Goal: Information Seeking & Learning: Learn about a topic

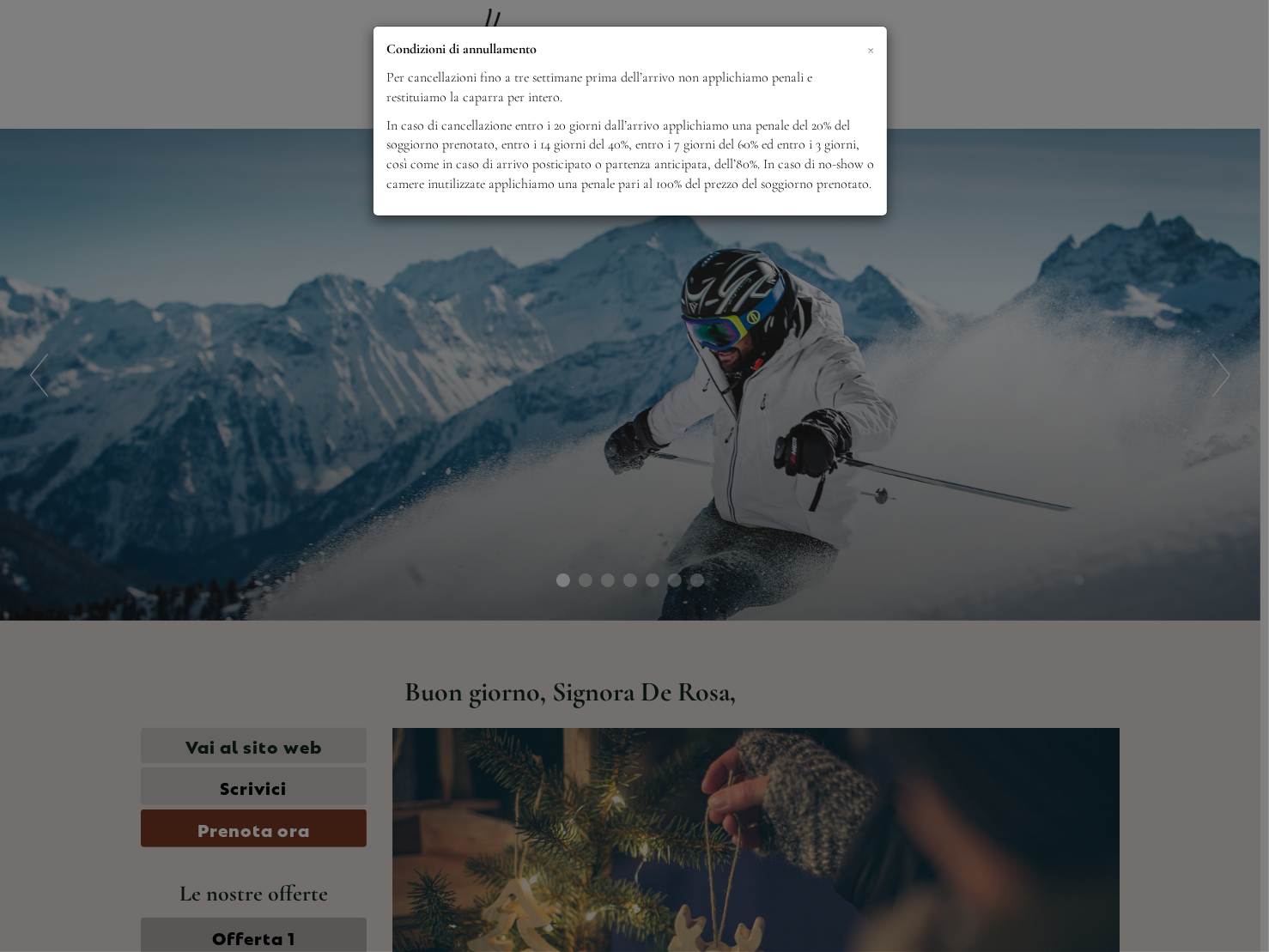
click at [869, 47] on span "×" at bounding box center [870, 48] width 7 height 22
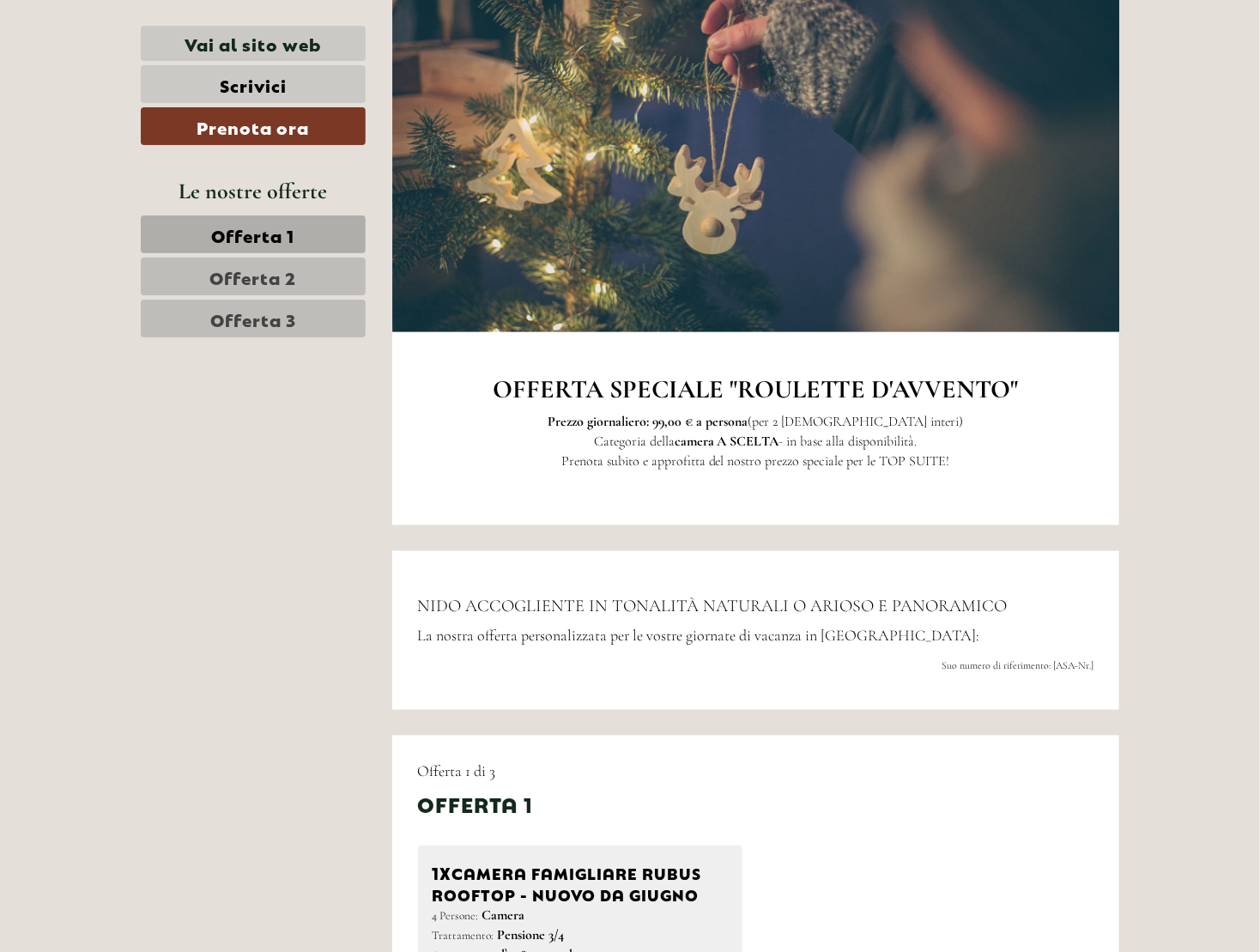
scroll to position [1049, 0]
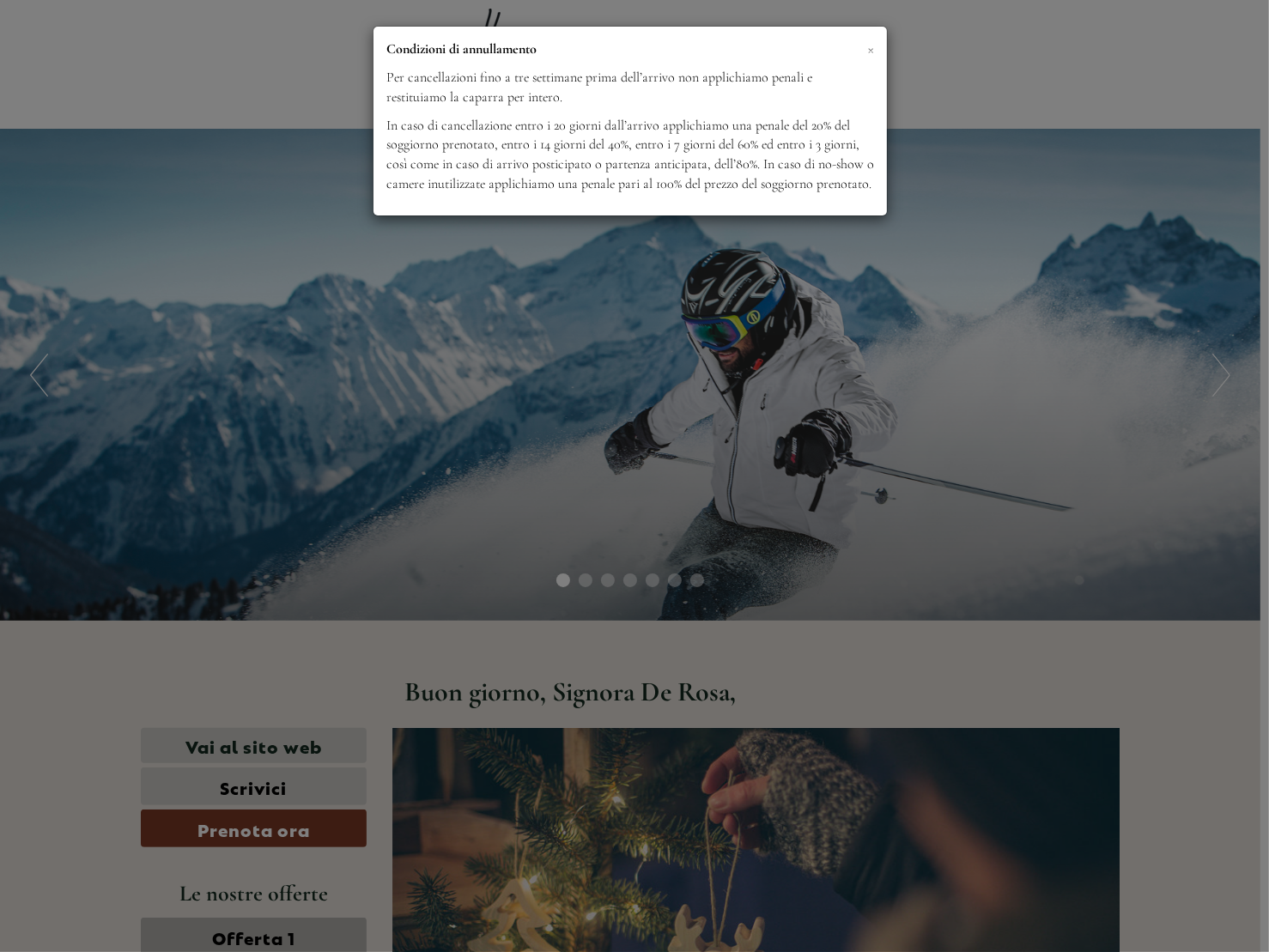
click at [869, 51] on span "×" at bounding box center [870, 48] width 7 height 22
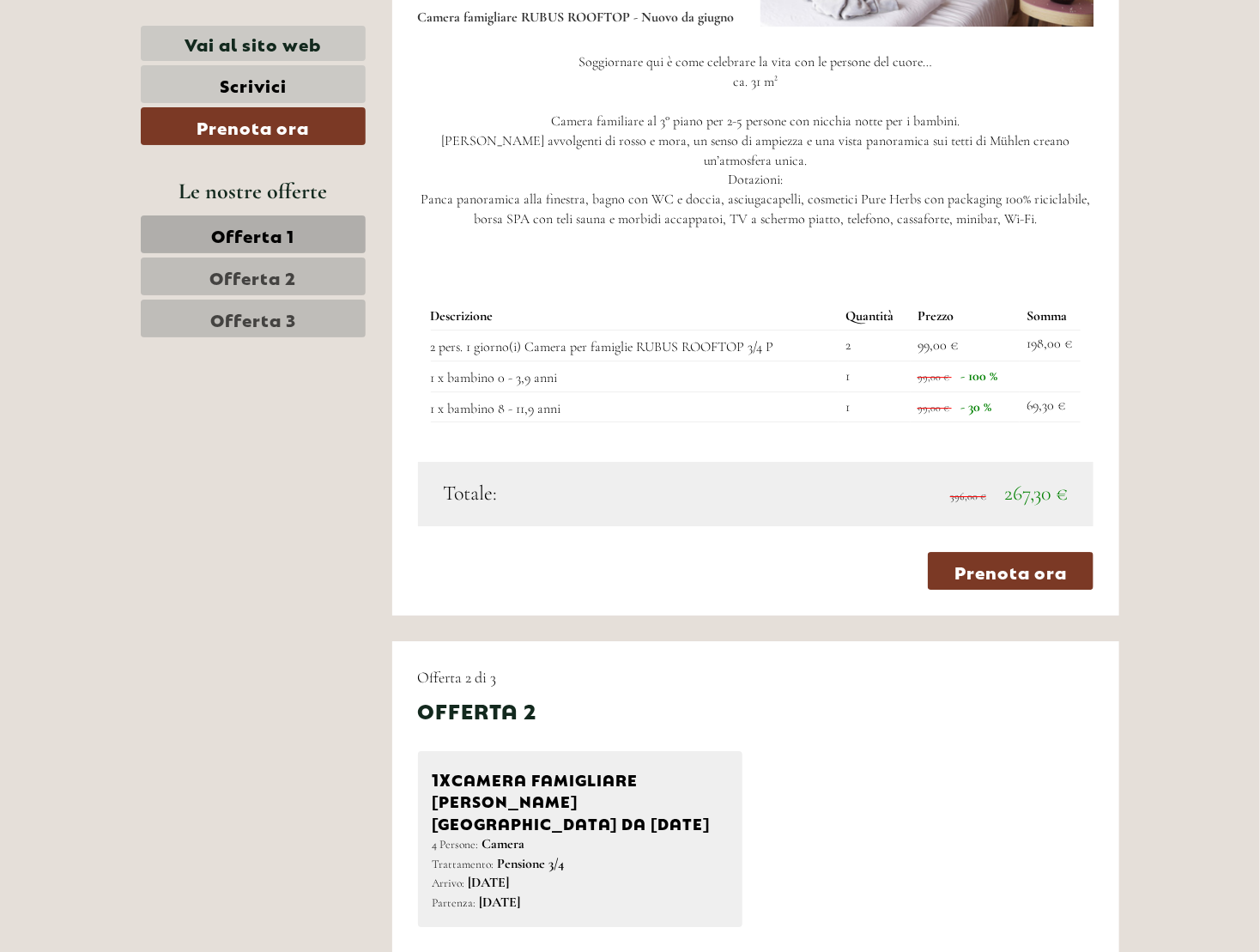
scroll to position [2098, 0]
click at [315, 267] on link "Offerta 2" at bounding box center [253, 276] width 225 height 38
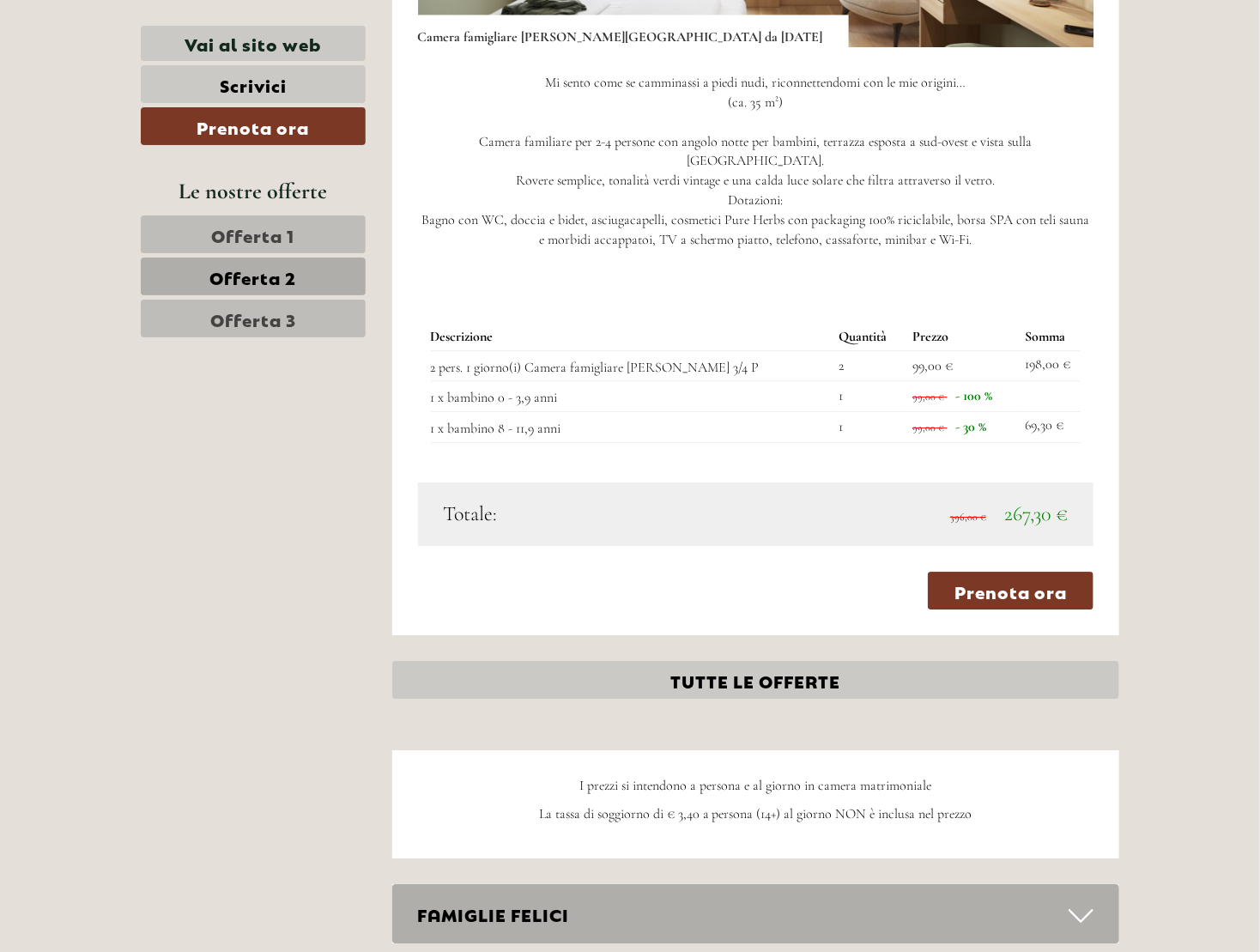
scroll to position [1496, 0]
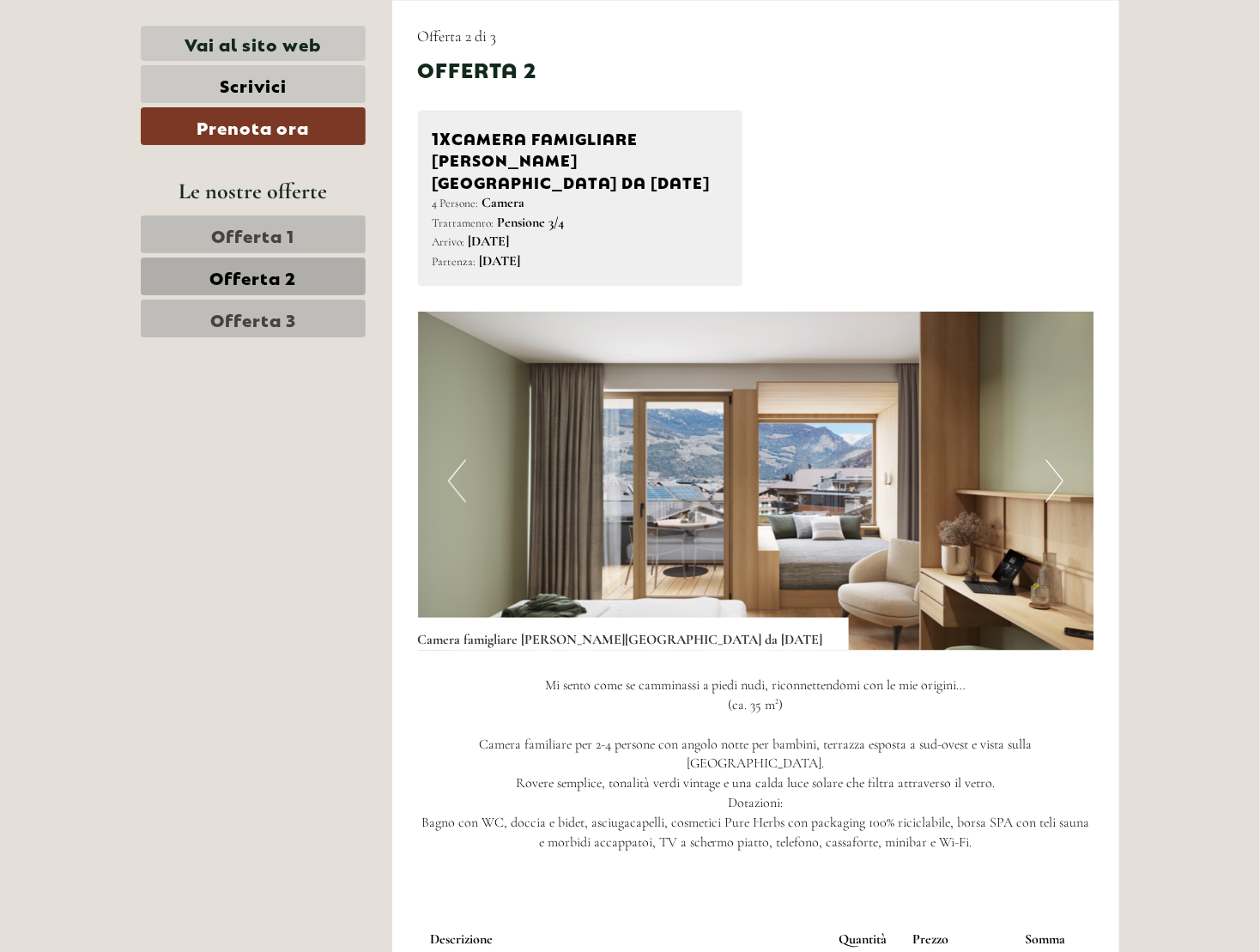
click at [305, 319] on link "Offerta 3" at bounding box center [253, 319] width 225 height 38
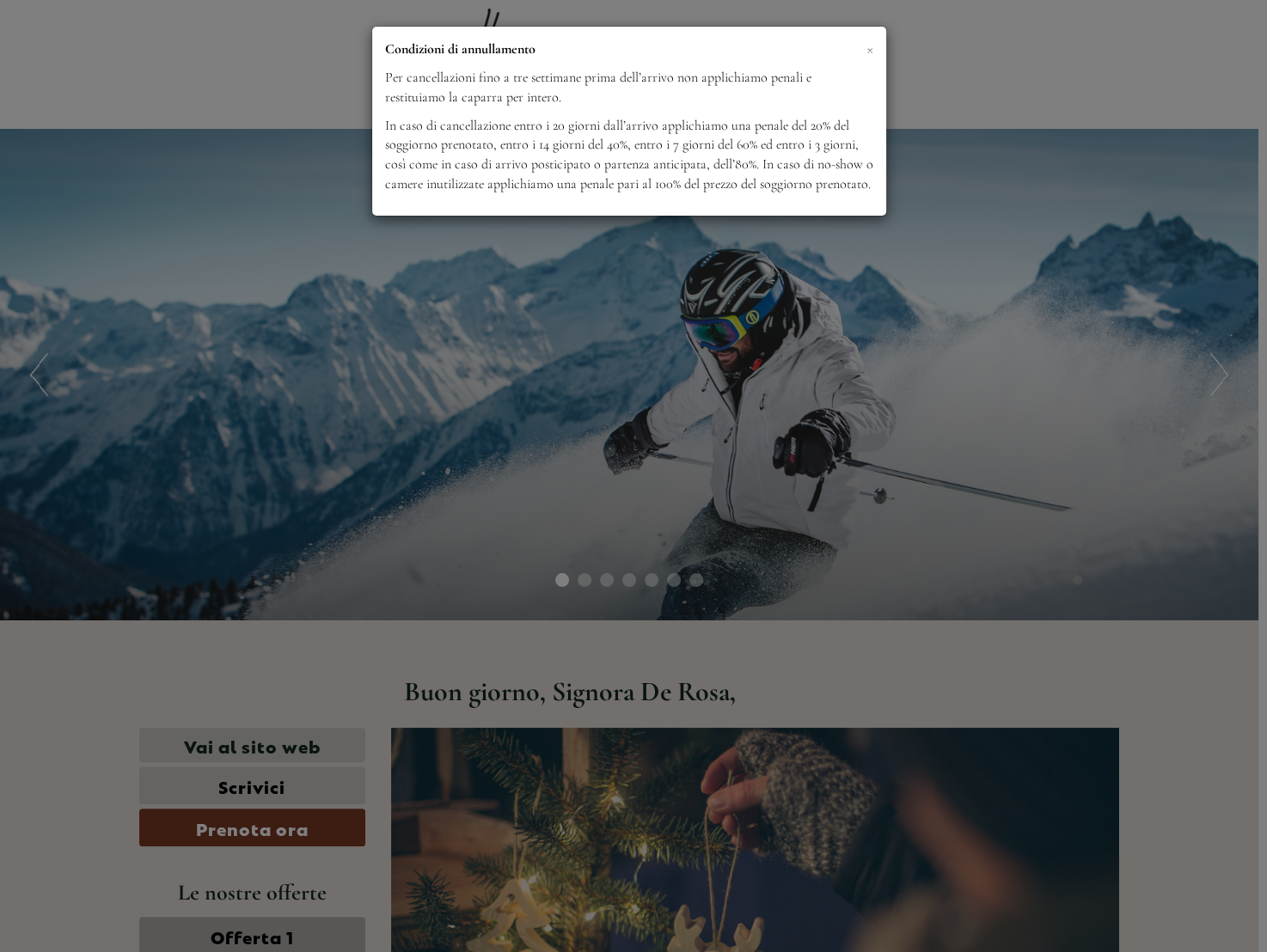
click at [866, 38] on span "×" at bounding box center [869, 48] width 7 height 22
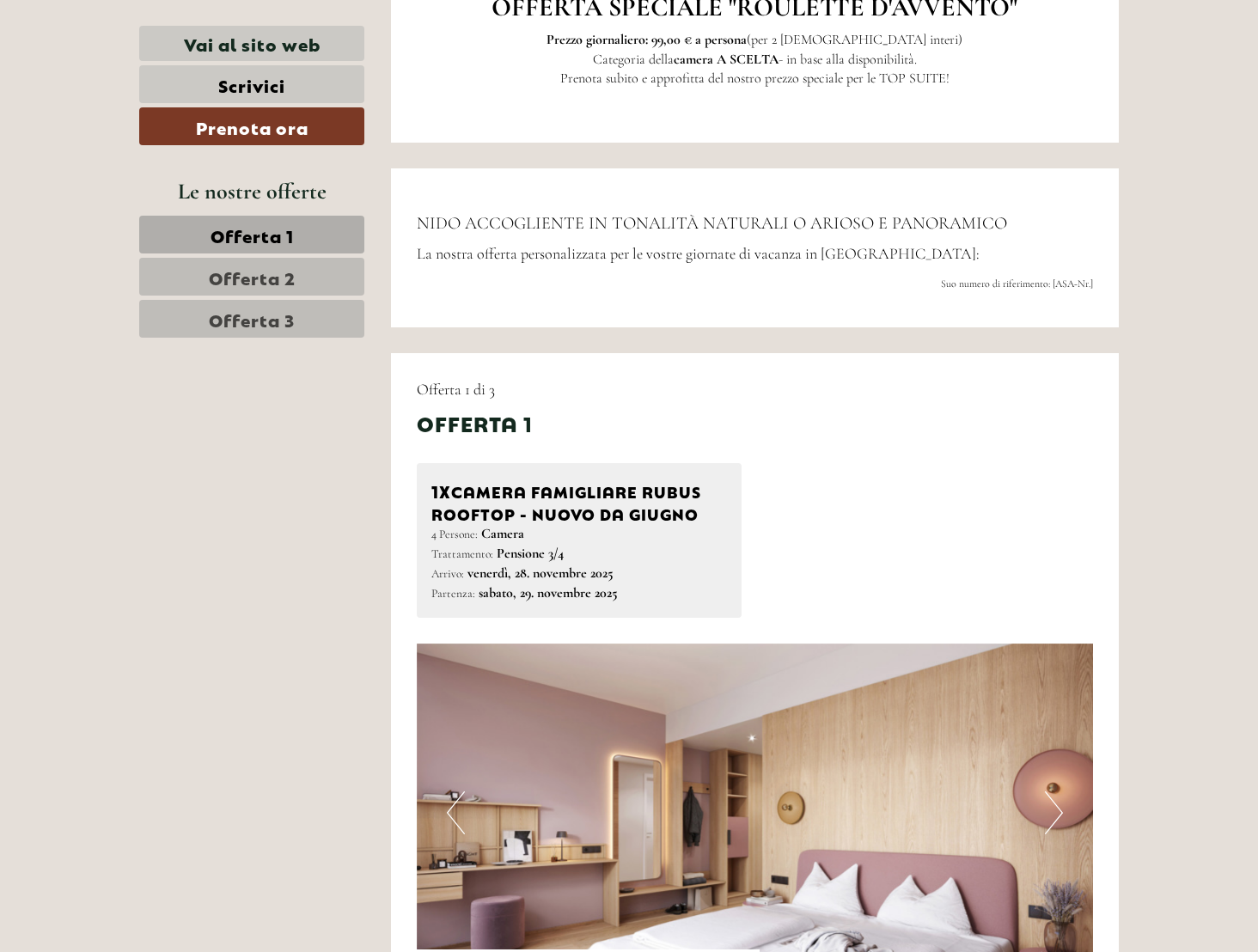
scroll to position [1146, 0]
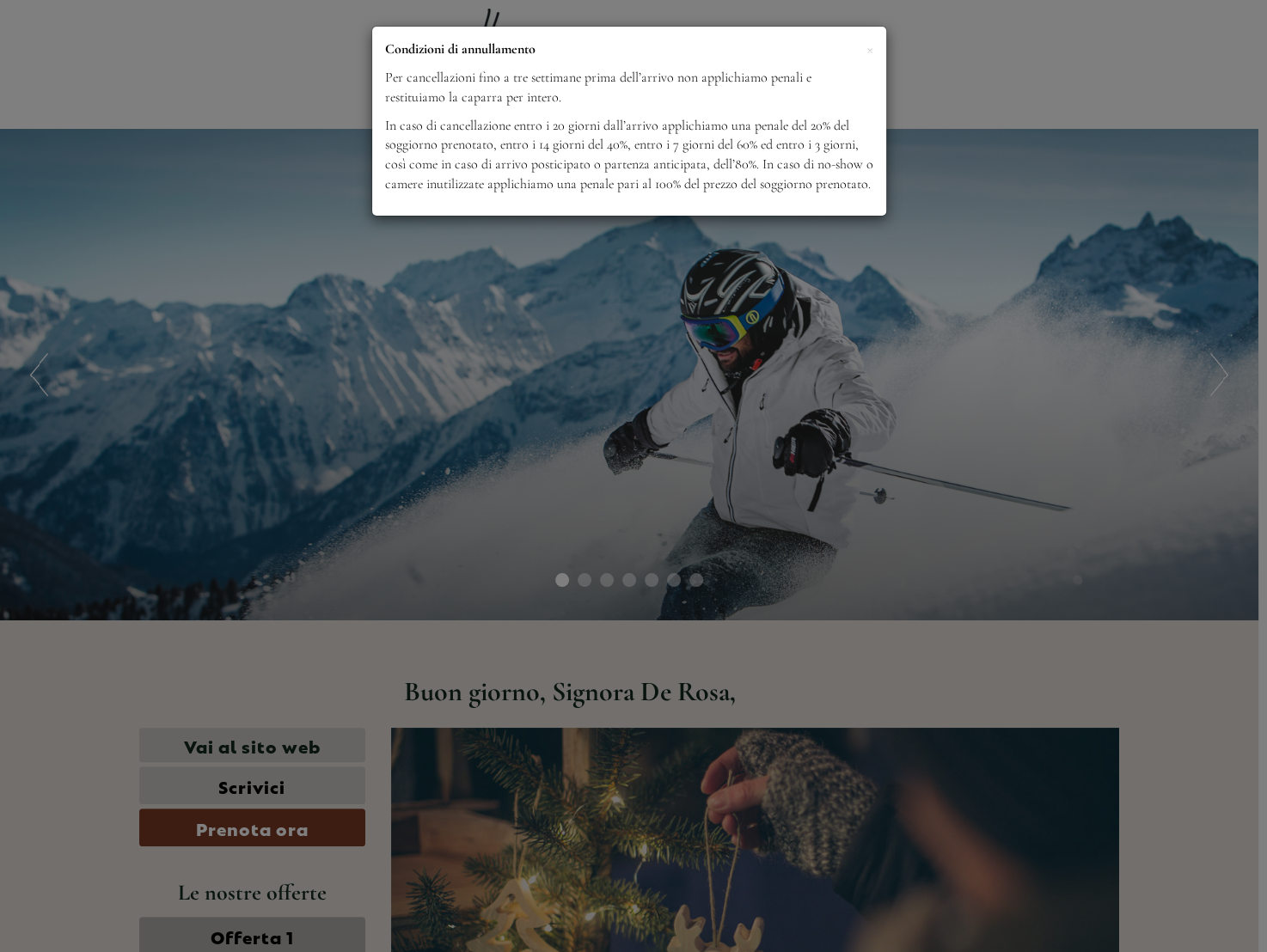
click at [865, 48] on p "Condizioni di annullamento" at bounding box center [629, 49] width 488 height 20
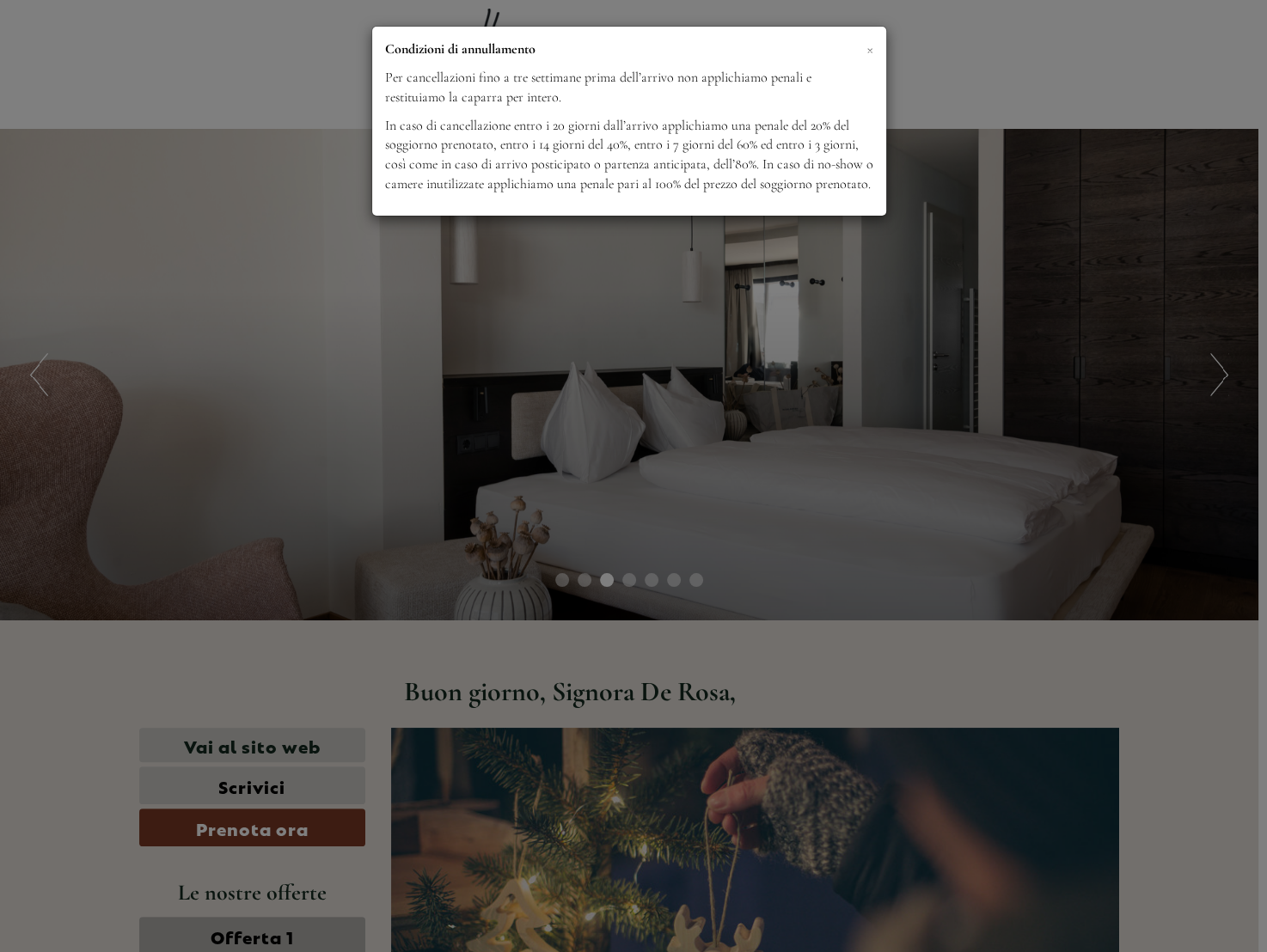
click at [866, 55] on span "×" at bounding box center [869, 48] width 7 height 22
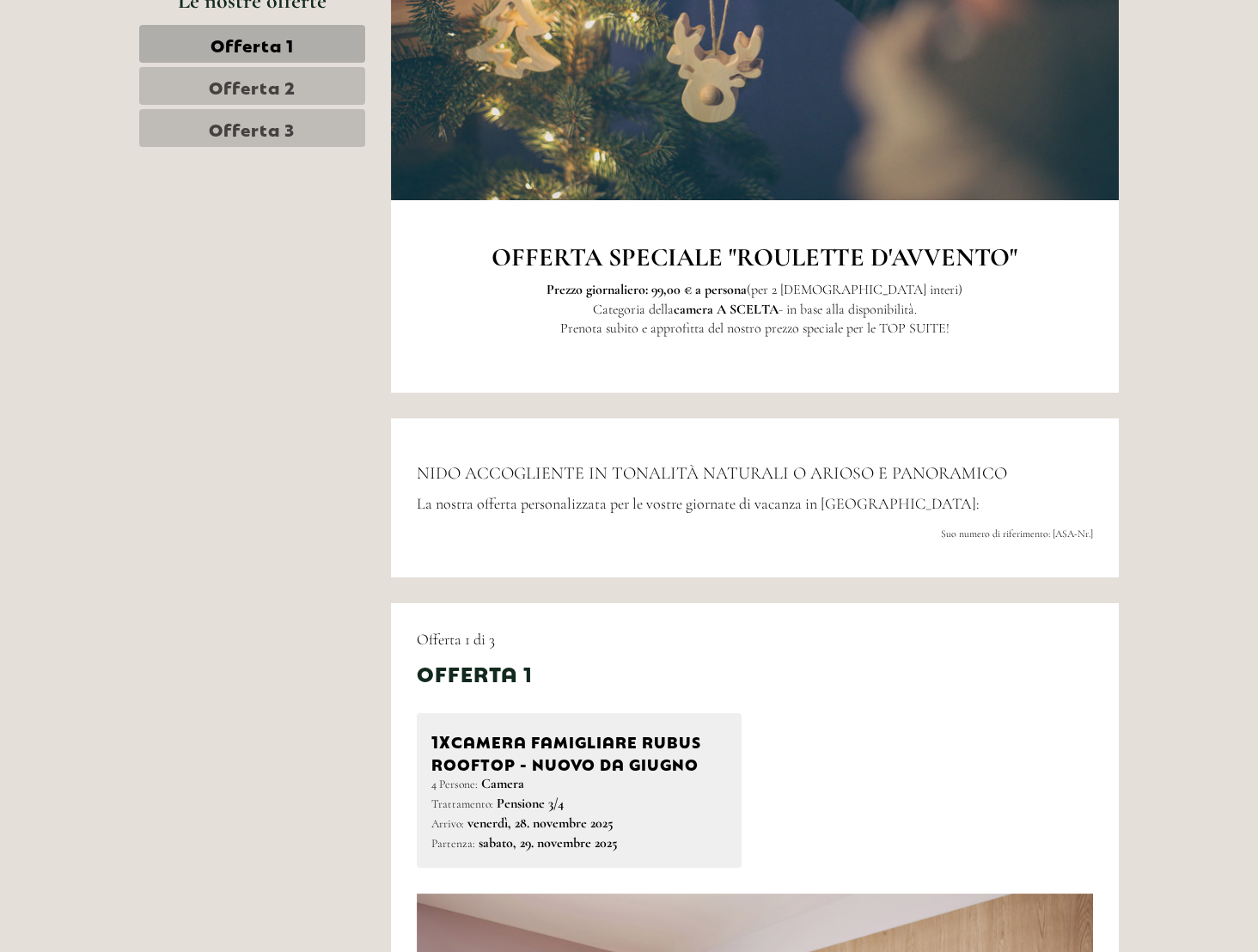
scroll to position [1241, 0]
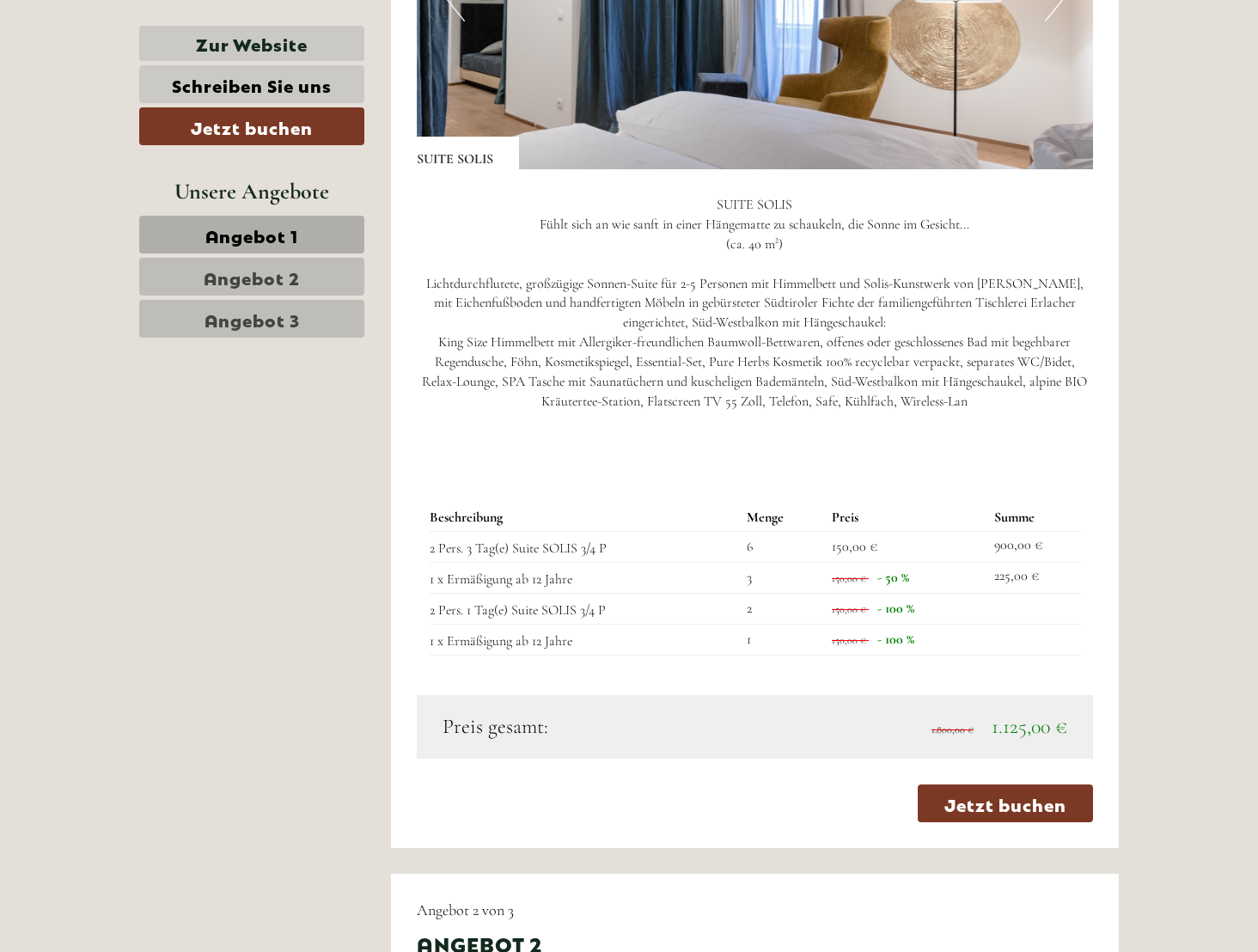
scroll to position [1146, 0]
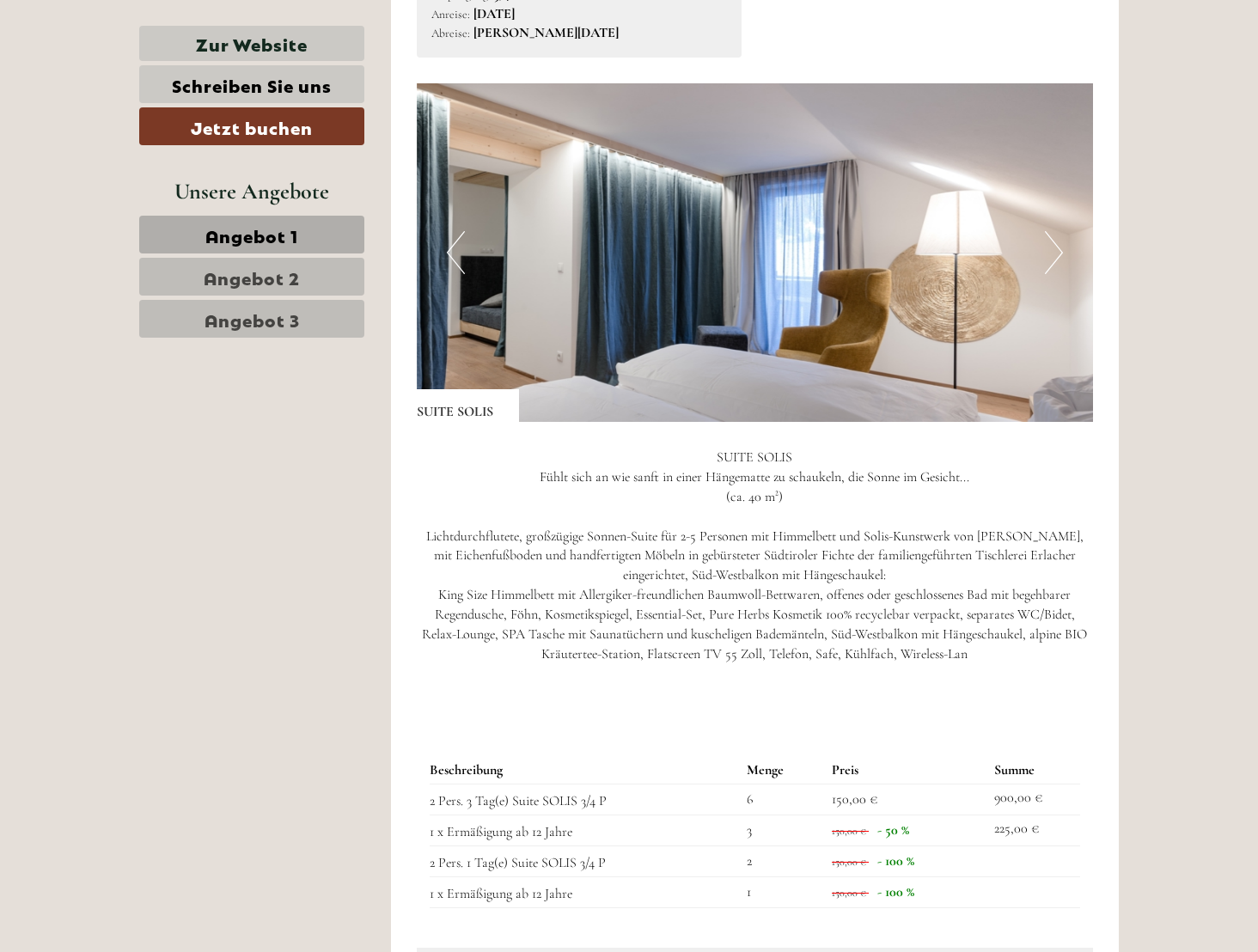
click at [1052, 242] on button "Next" at bounding box center [1054, 252] width 18 height 43
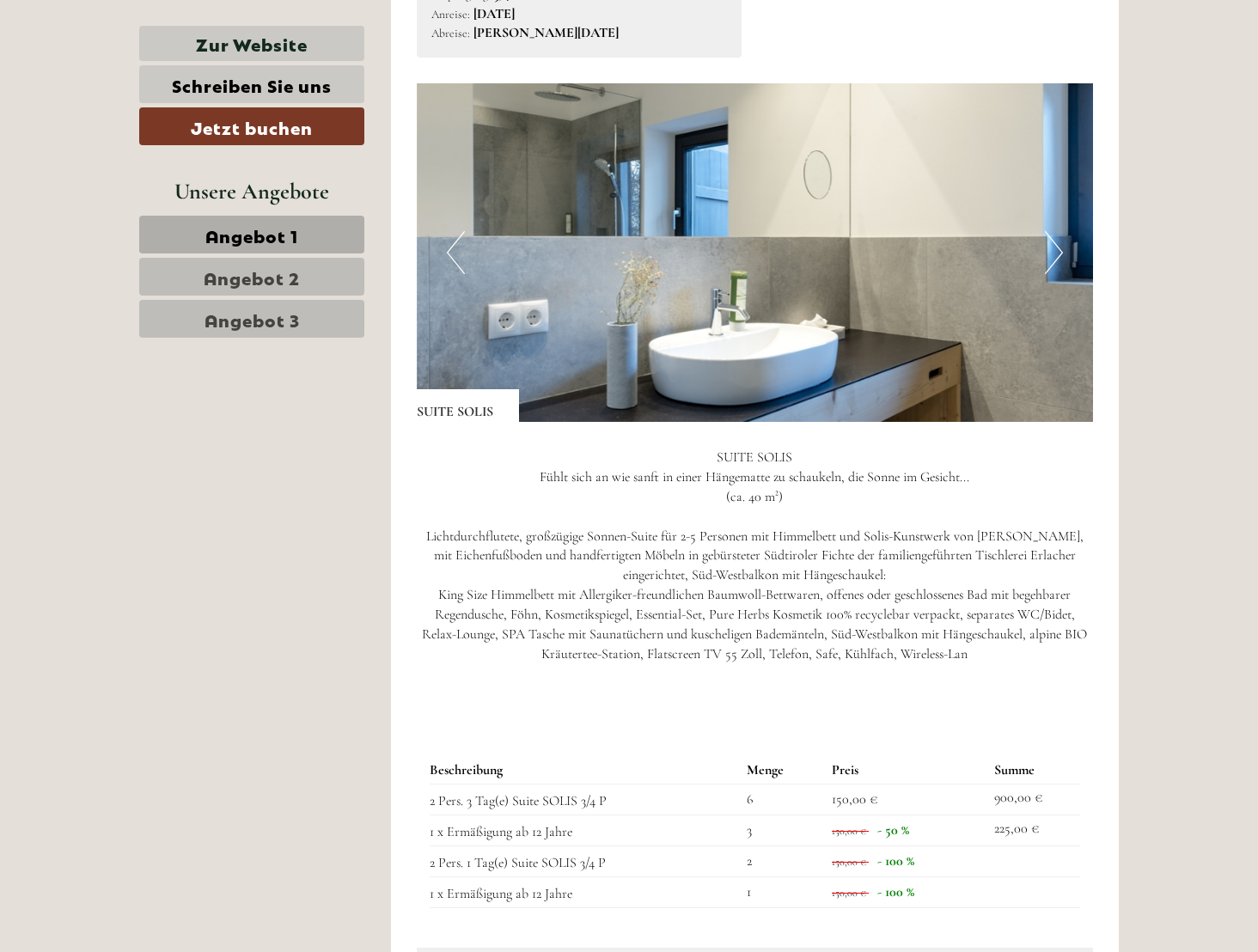
click at [1052, 242] on button "Next" at bounding box center [1054, 252] width 18 height 43
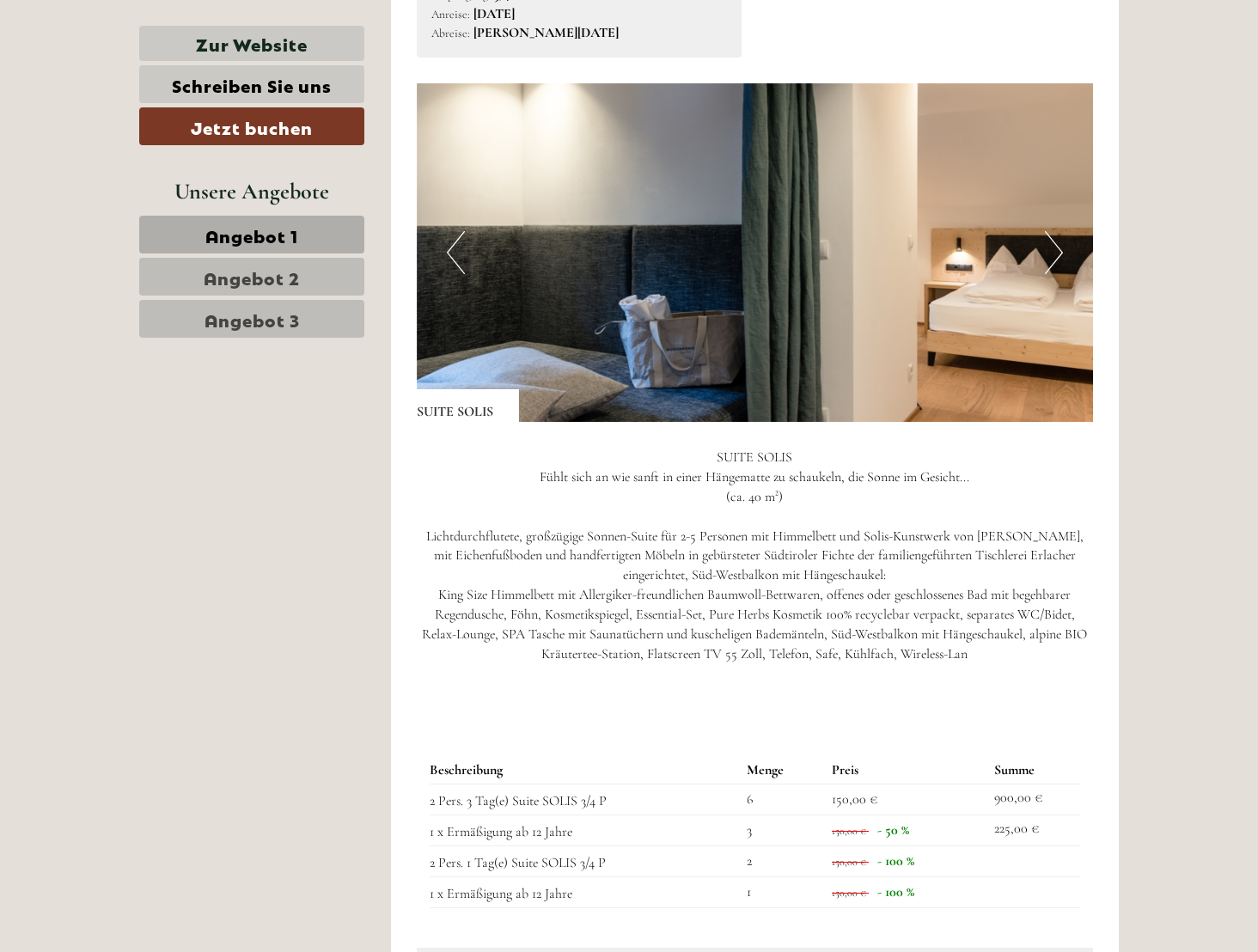
click at [1052, 242] on button "Next" at bounding box center [1054, 252] width 18 height 43
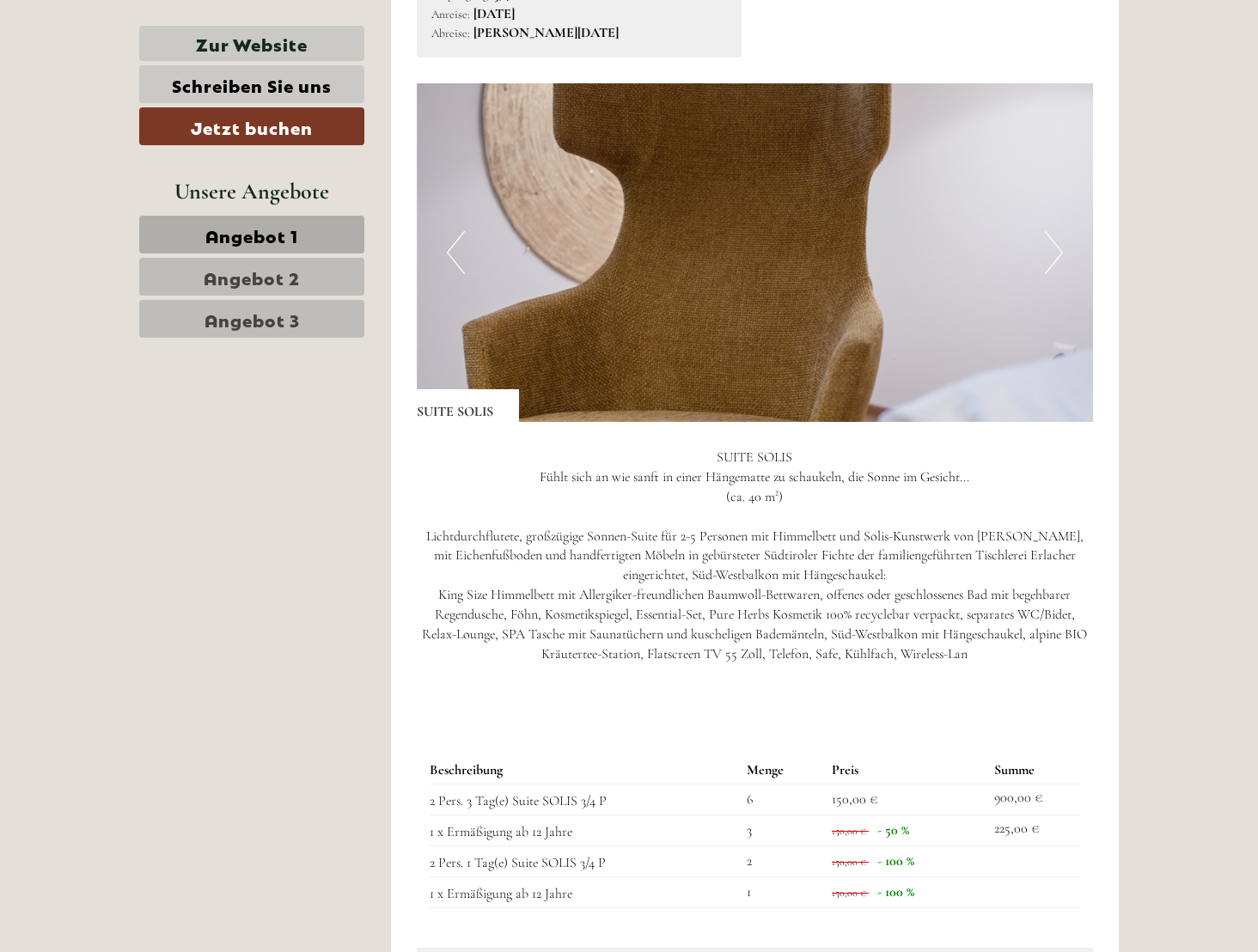
click at [1052, 242] on button "Next" at bounding box center [1054, 252] width 18 height 43
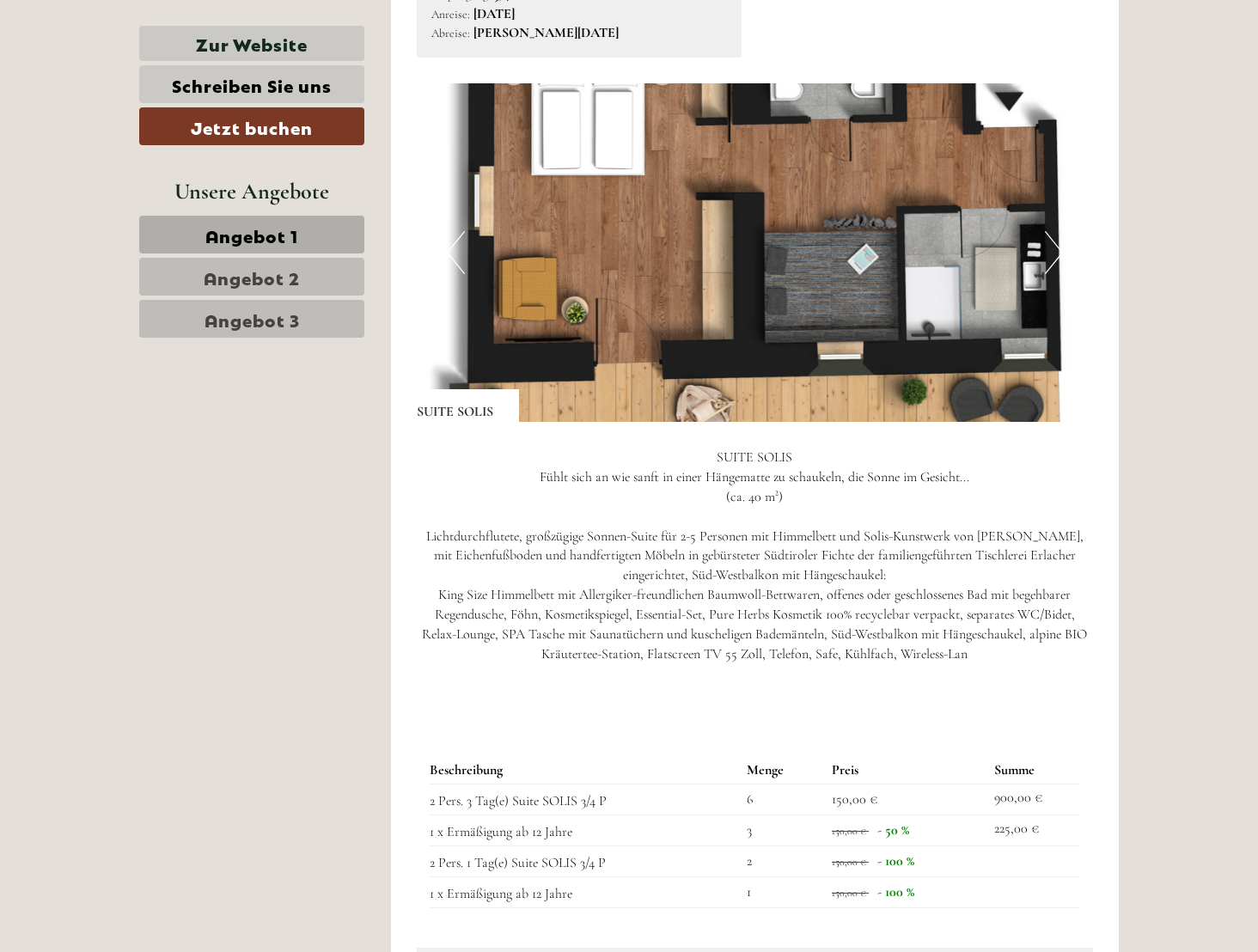
click at [1052, 242] on button "Next" at bounding box center [1054, 252] width 18 height 43
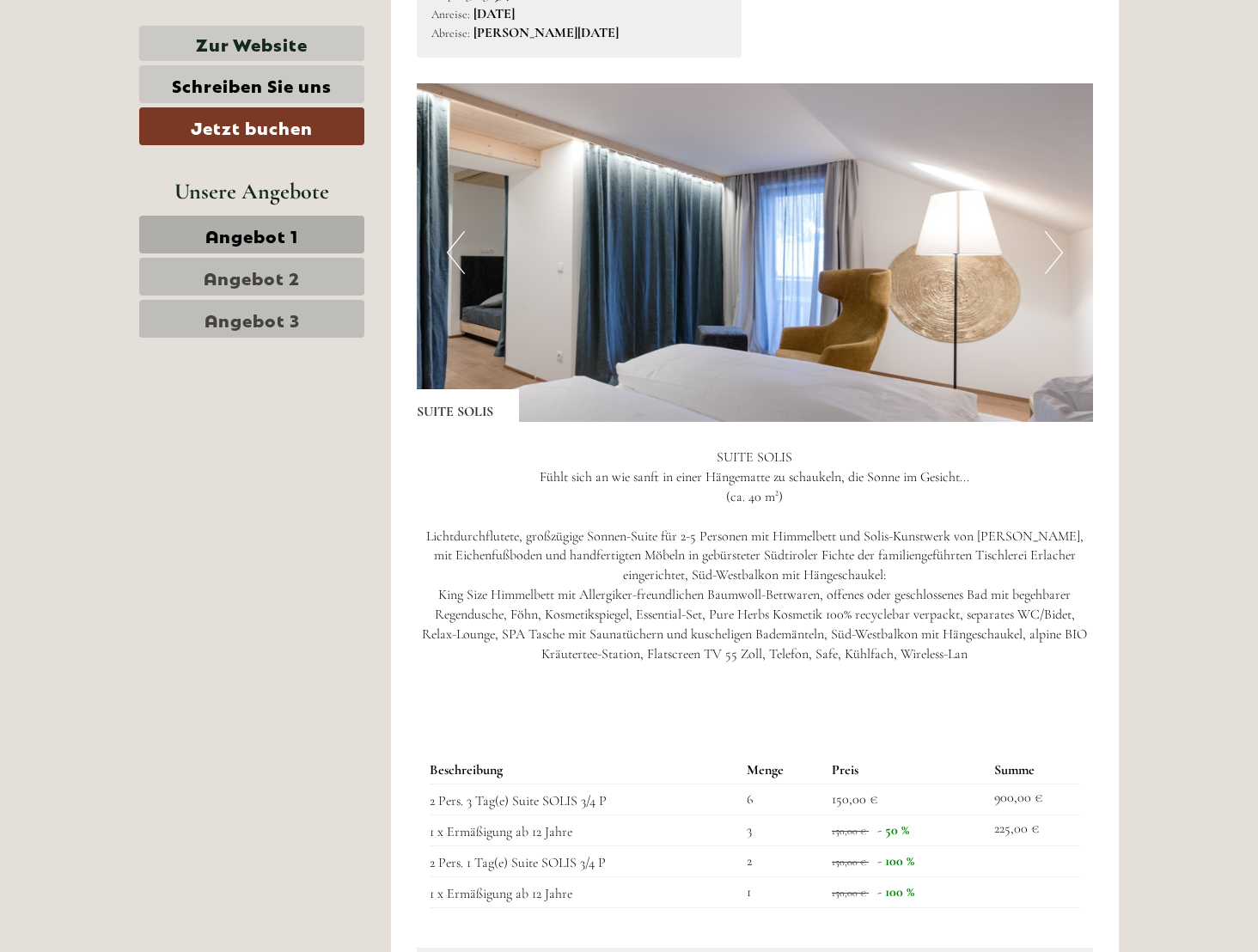
click at [1052, 242] on button "Next" at bounding box center [1054, 252] width 18 height 43
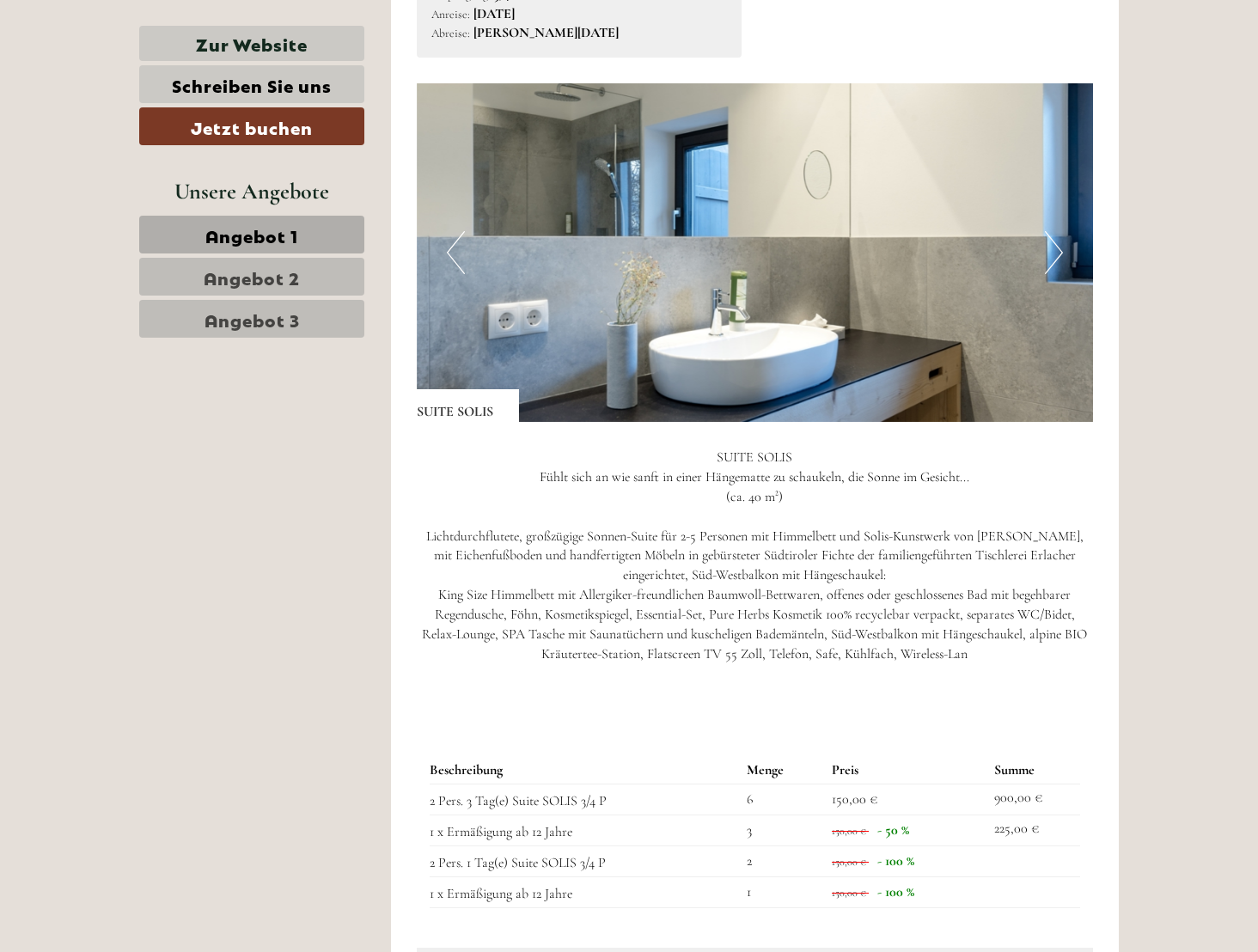
click at [1038, 241] on img at bounding box center [755, 253] width 678 height 339
click at [1049, 241] on button "Next" at bounding box center [1054, 252] width 18 height 43
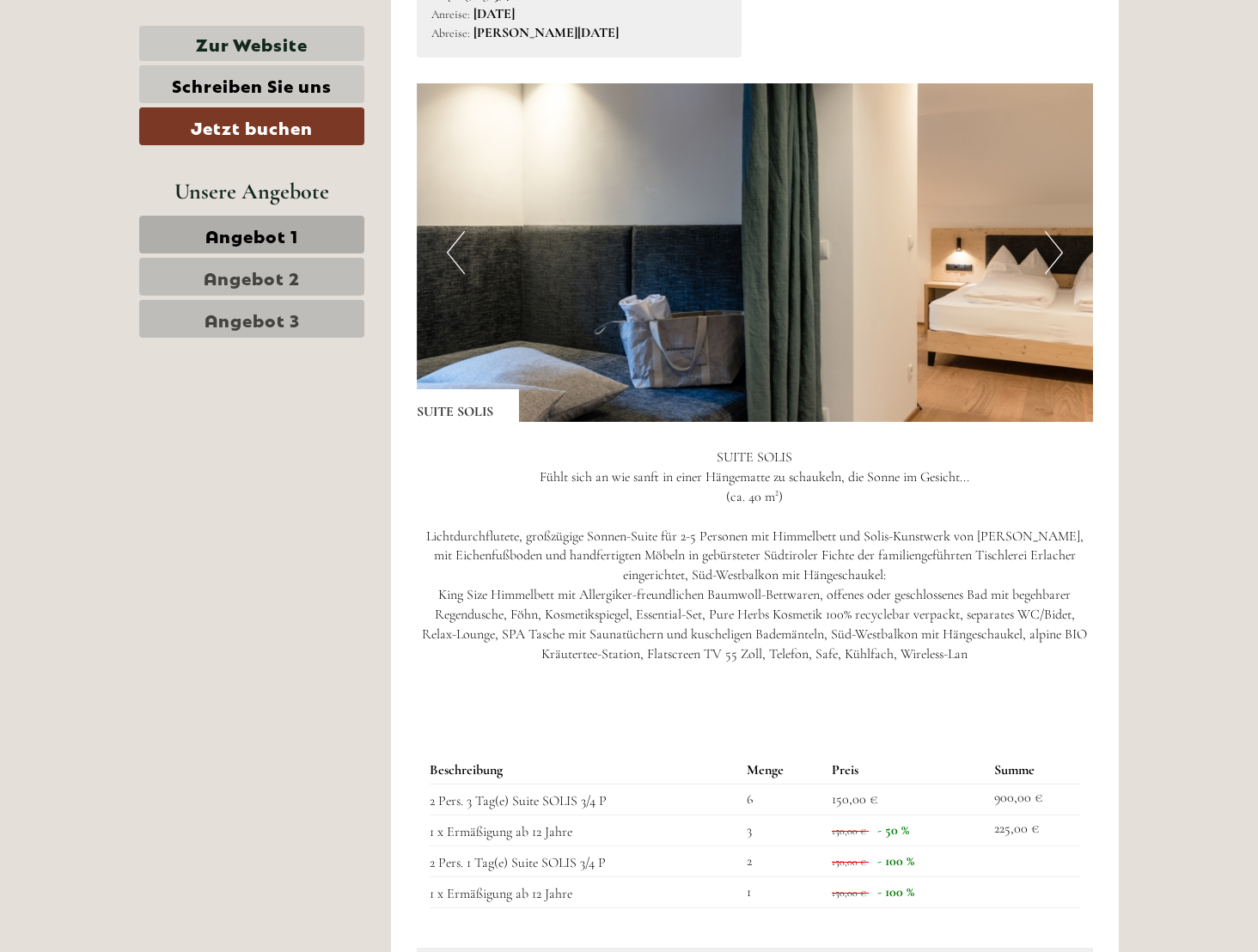
click at [1049, 241] on button "Next" at bounding box center [1054, 252] width 18 height 43
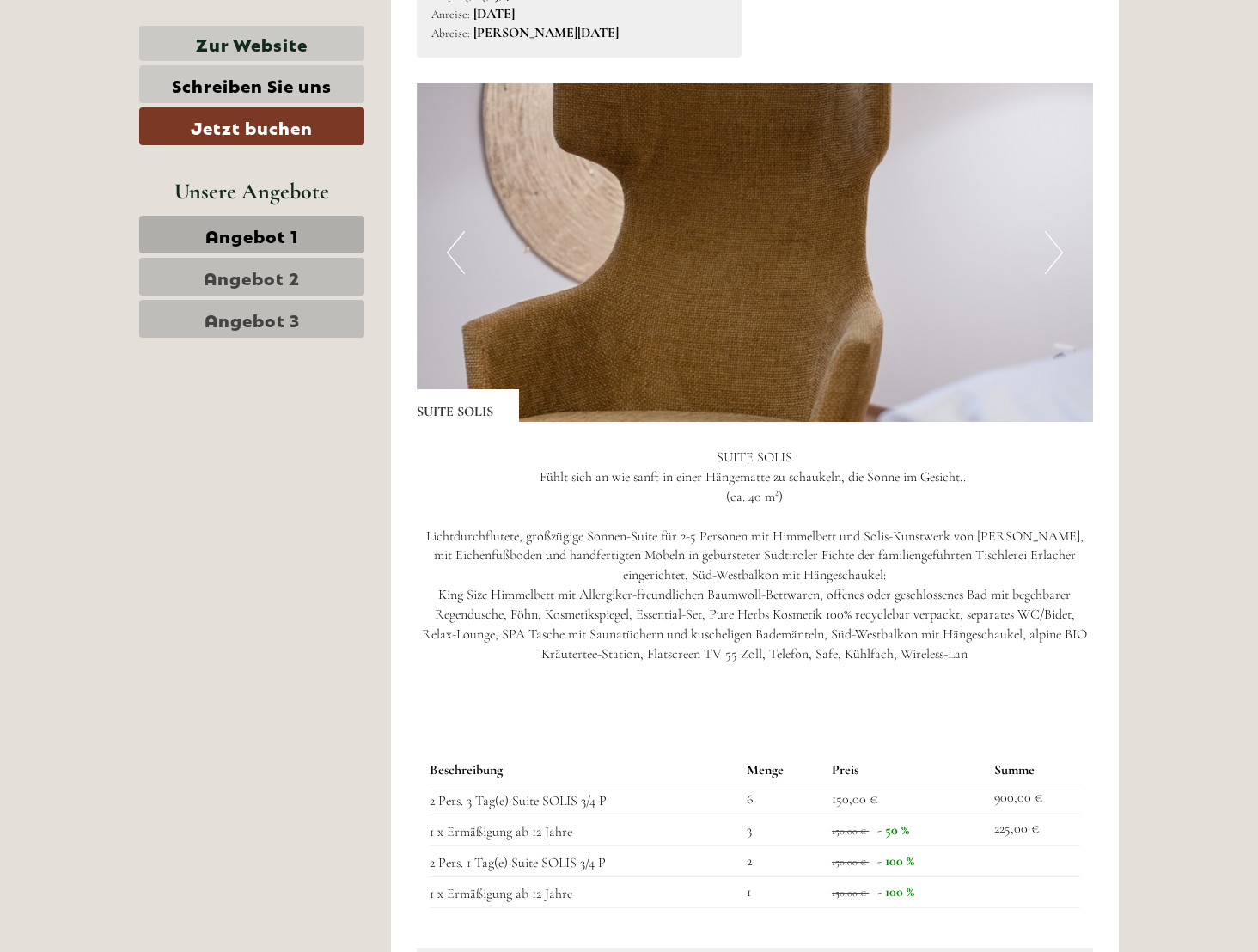
click at [1049, 241] on button "Next" at bounding box center [1054, 252] width 18 height 43
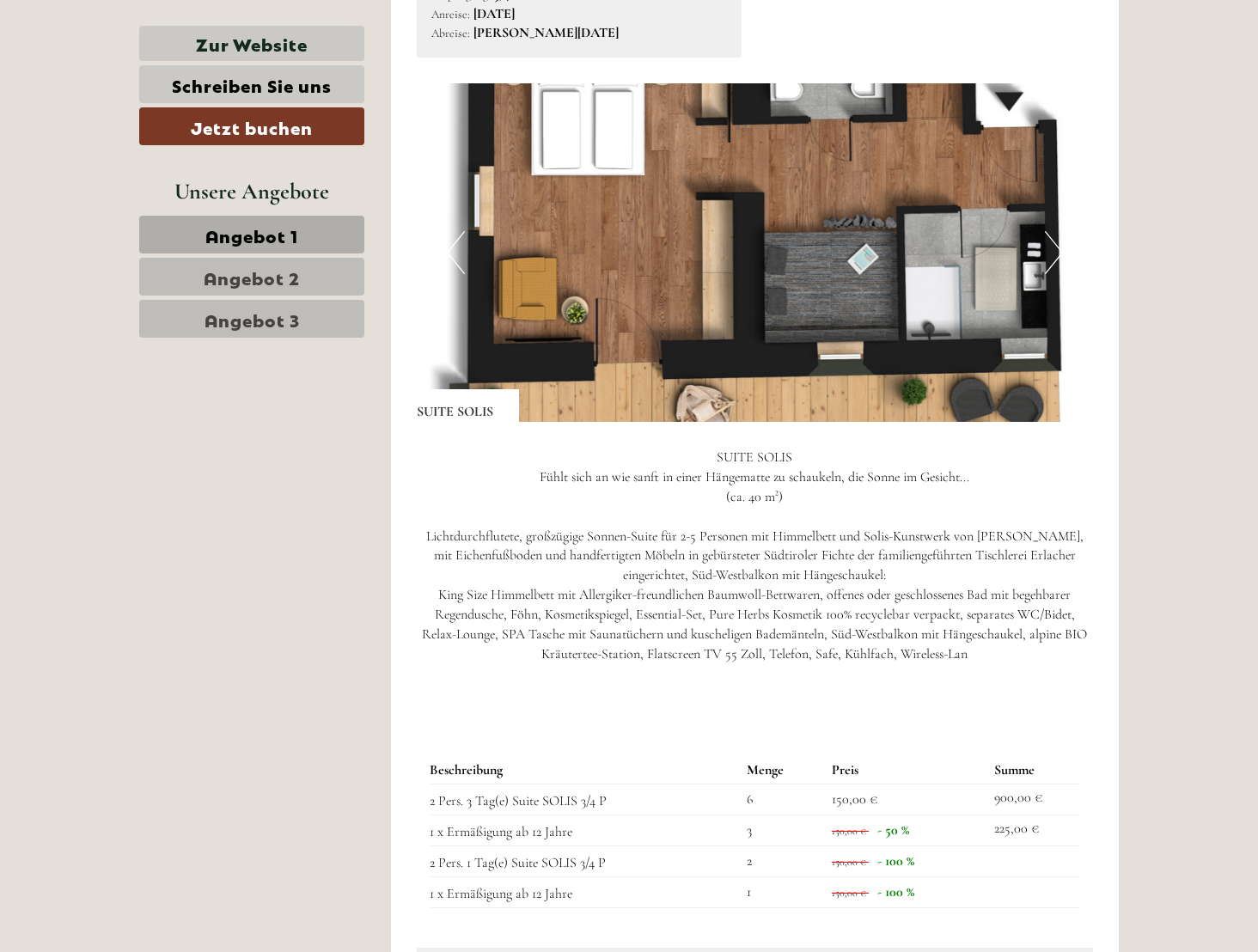
click at [1049, 241] on button "Next" at bounding box center [1054, 252] width 18 height 43
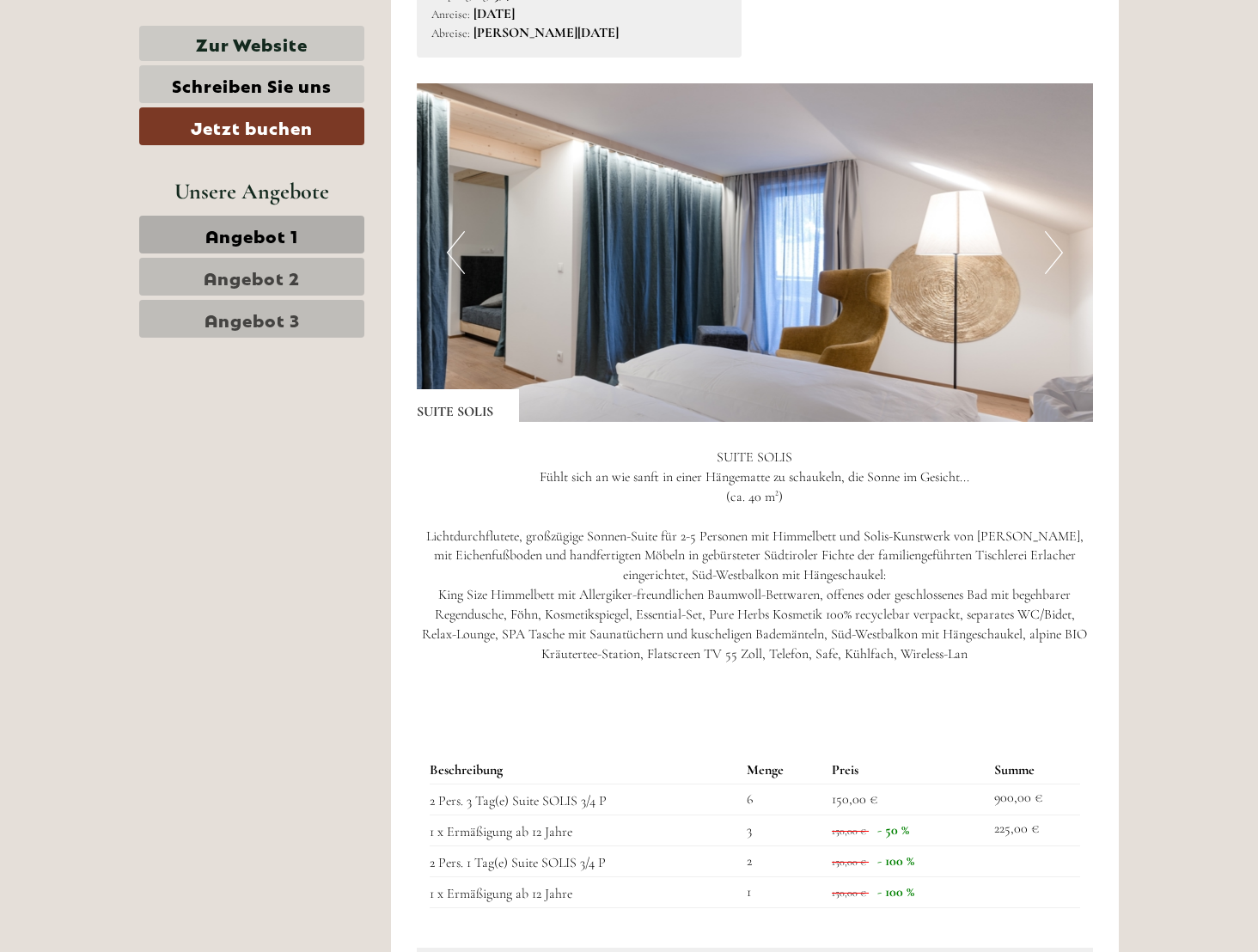
click at [1049, 241] on button "Next" at bounding box center [1054, 252] width 18 height 43
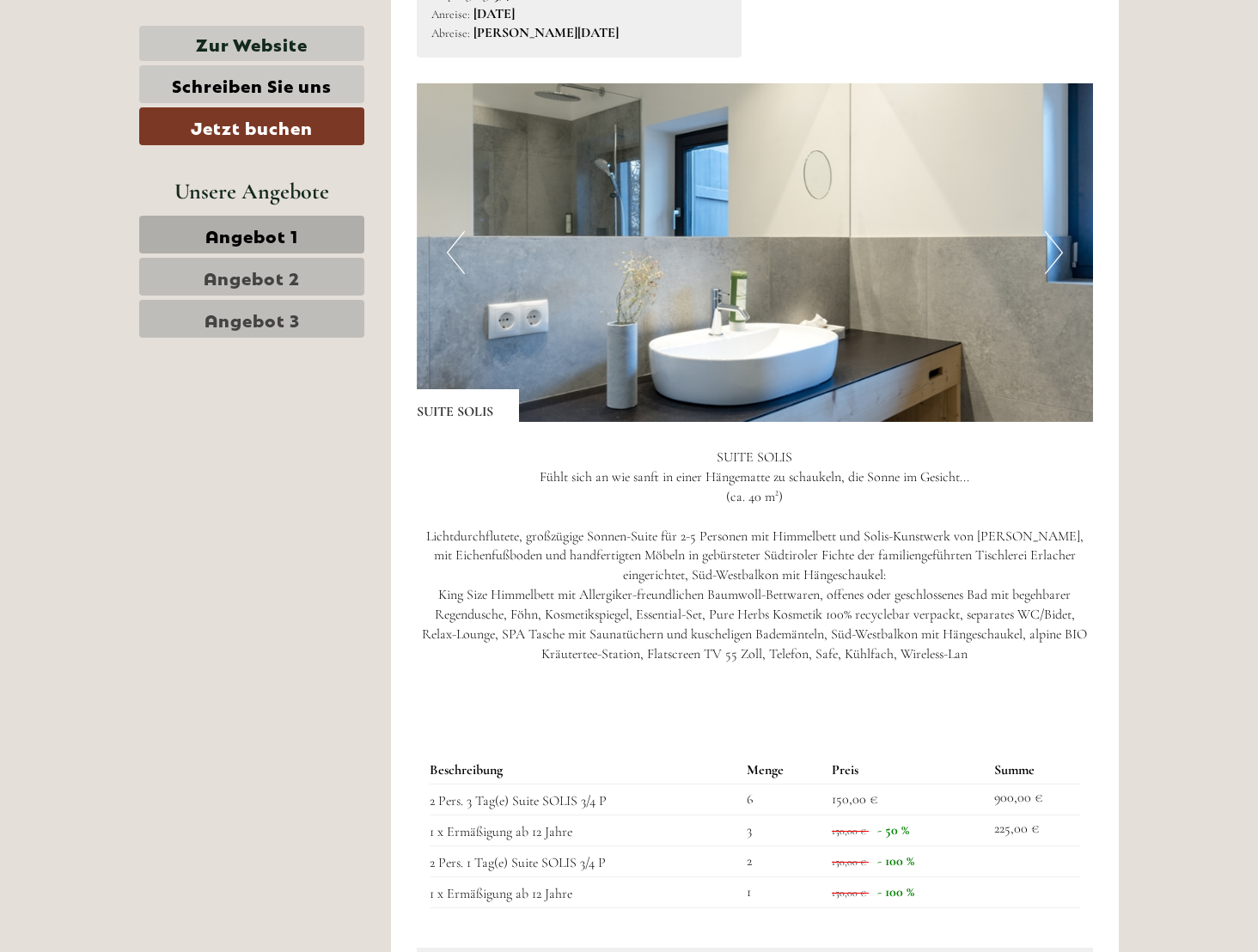
click at [293, 265] on span "Angebot 2" at bounding box center [252, 276] width 97 height 24
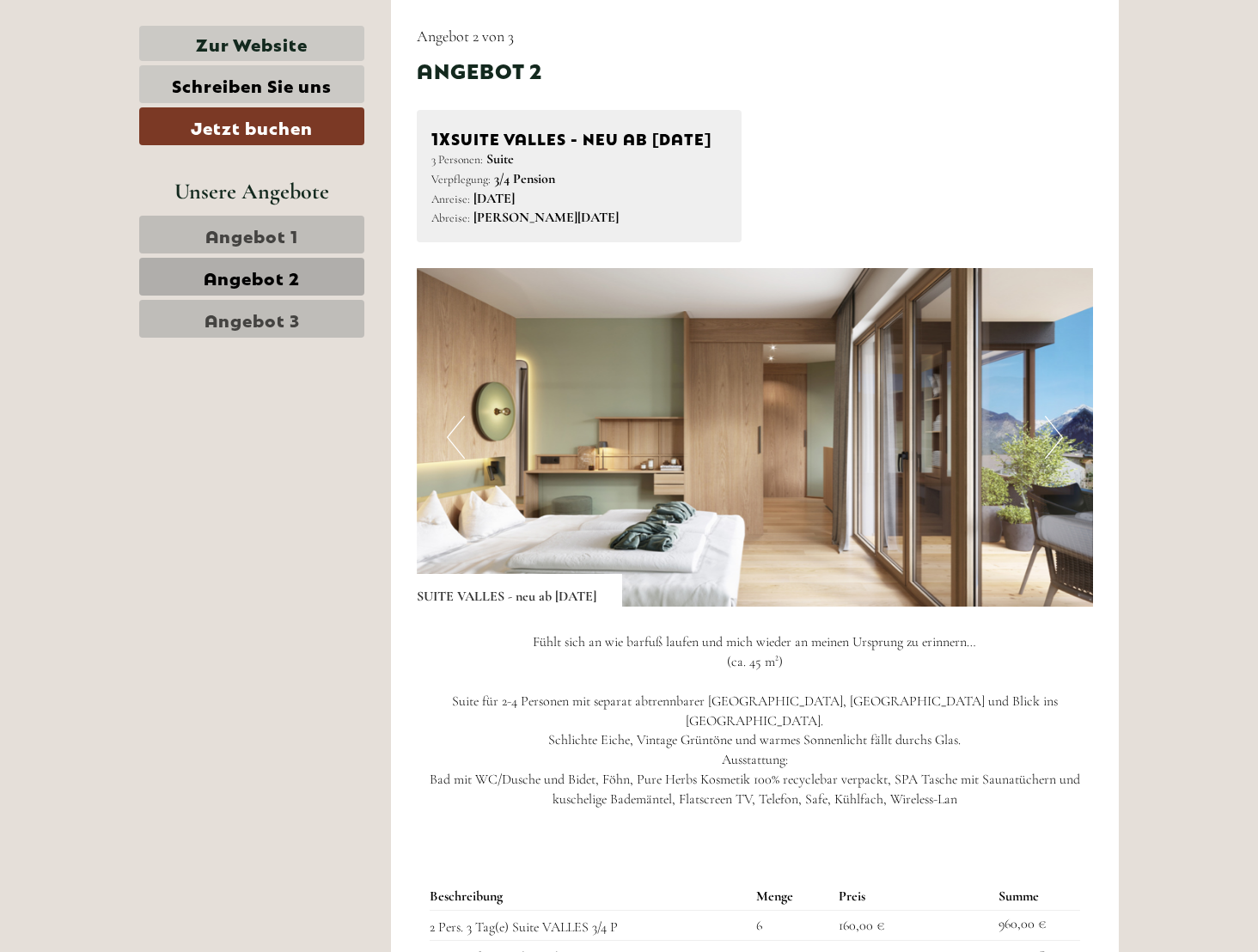
click at [1051, 456] on button "Next" at bounding box center [1054, 437] width 18 height 43
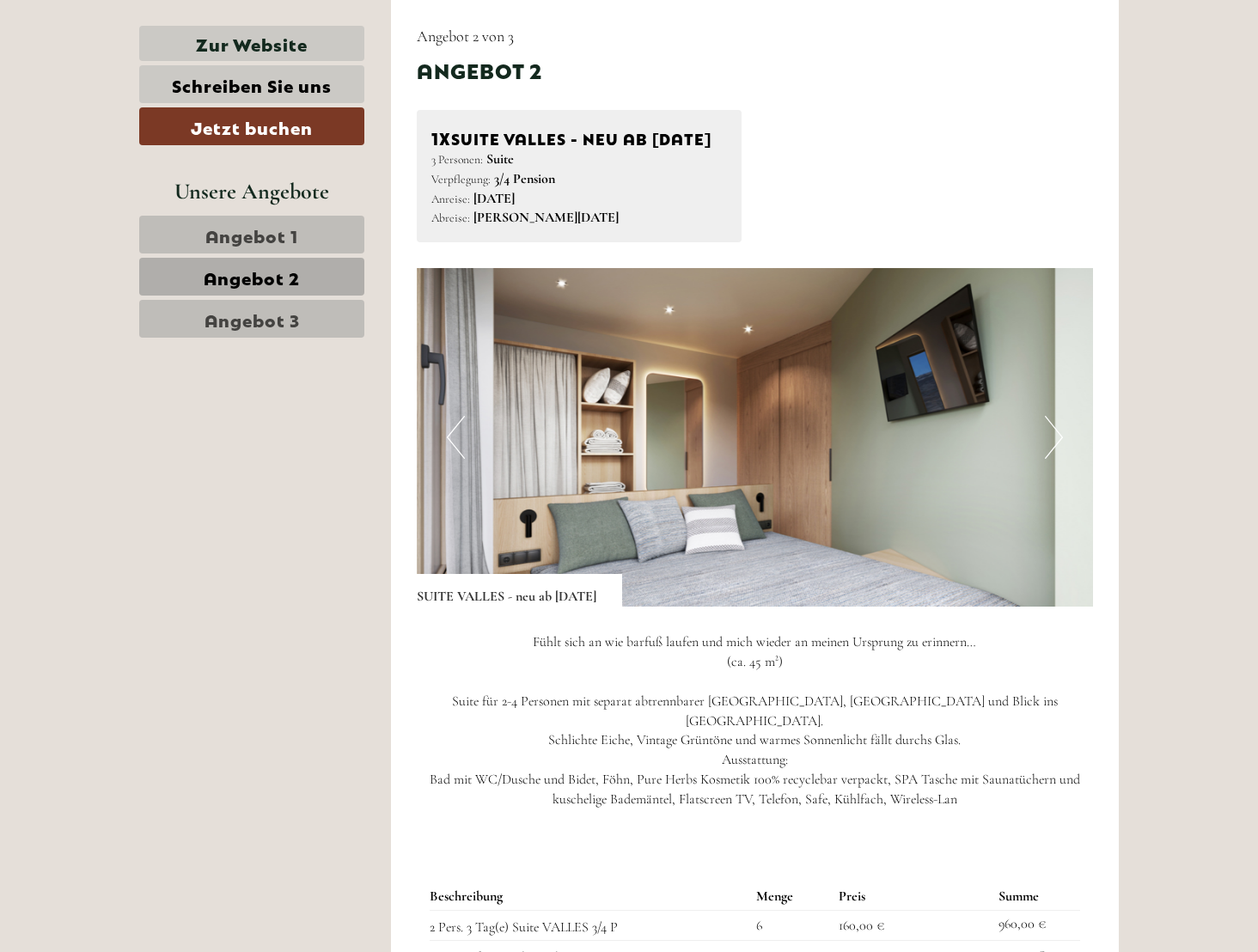
click at [1051, 456] on button "Next" at bounding box center [1054, 437] width 18 height 43
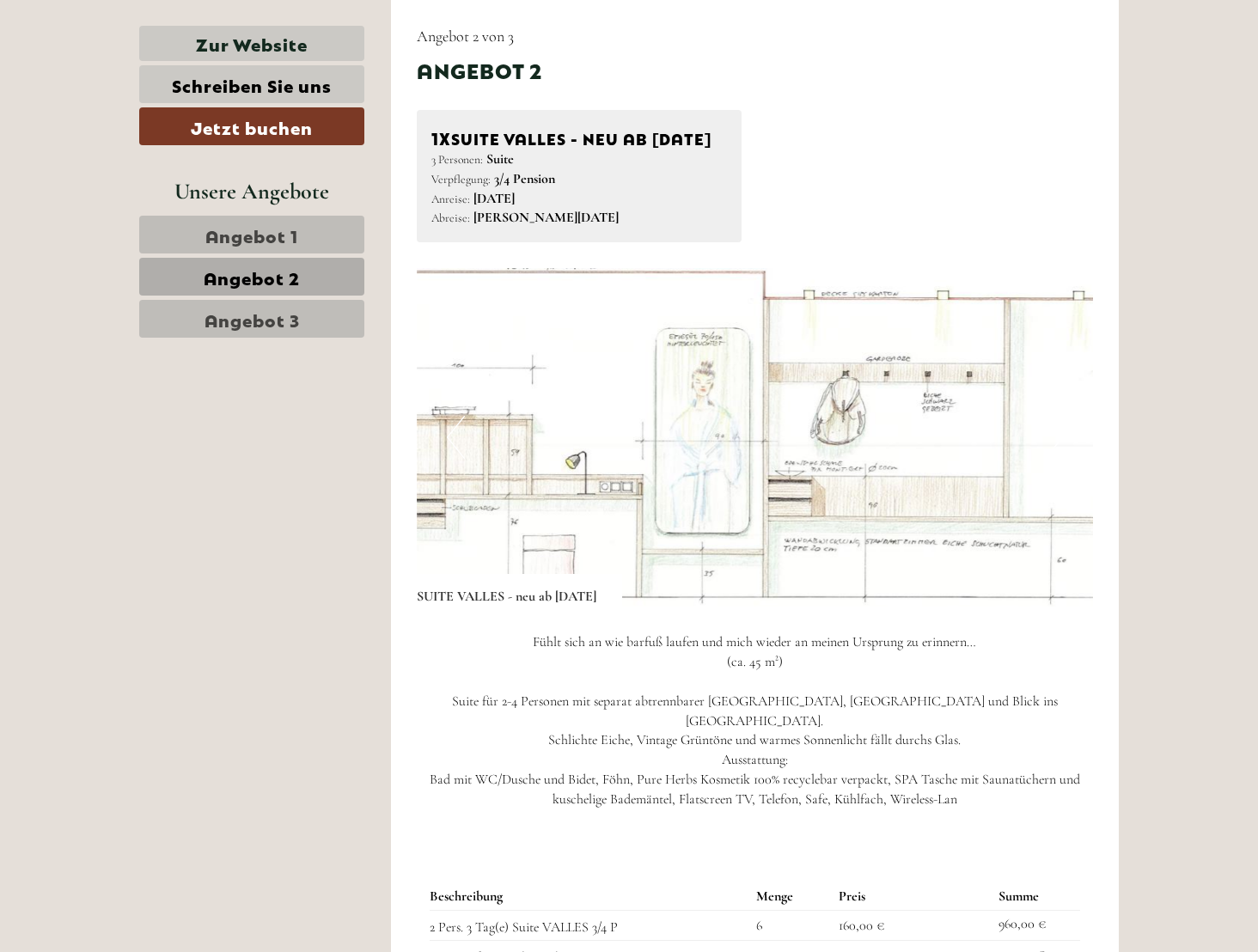
click at [1051, 456] on button "Next" at bounding box center [1054, 437] width 18 height 43
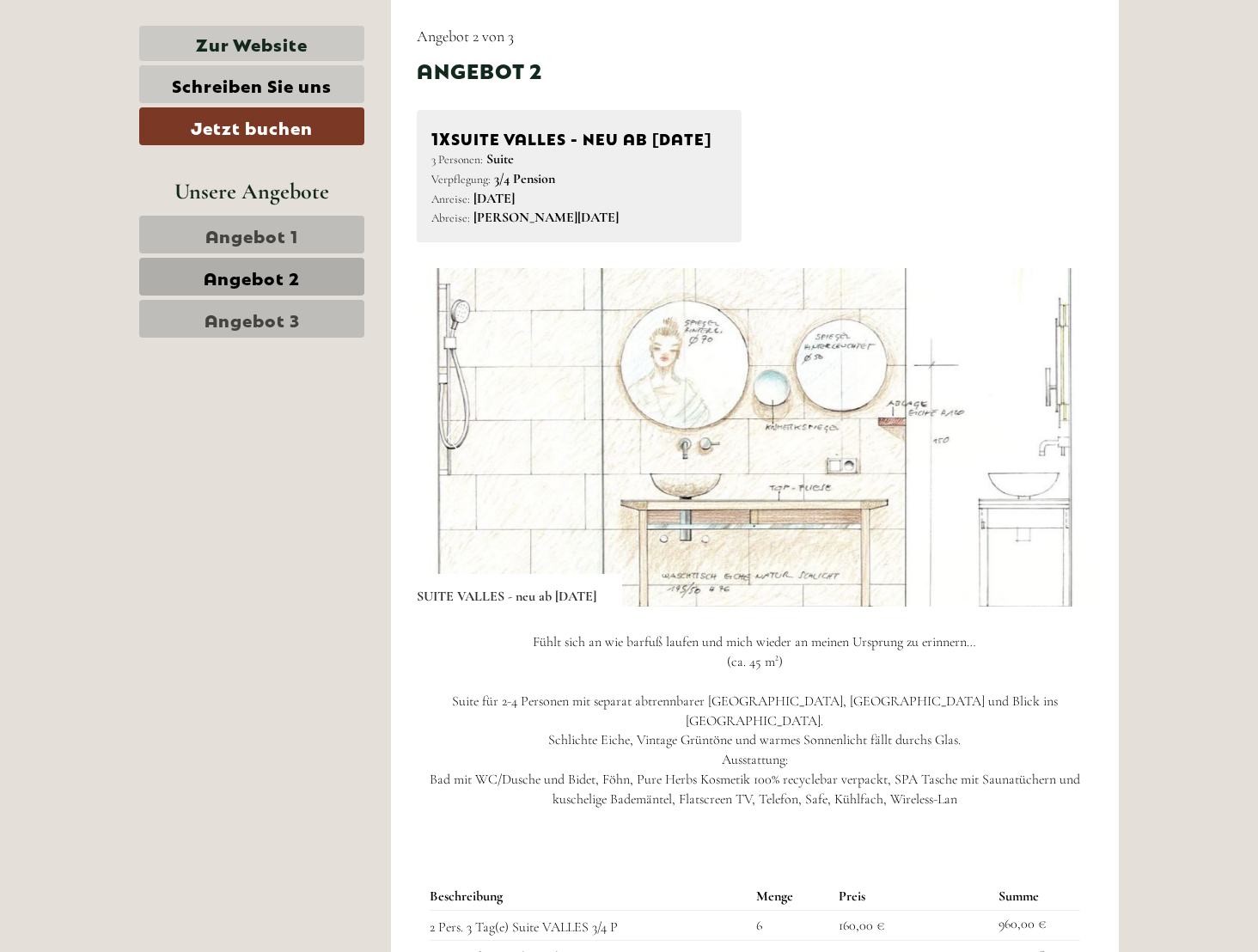
click at [1051, 456] on button "Next" at bounding box center [1054, 437] width 18 height 43
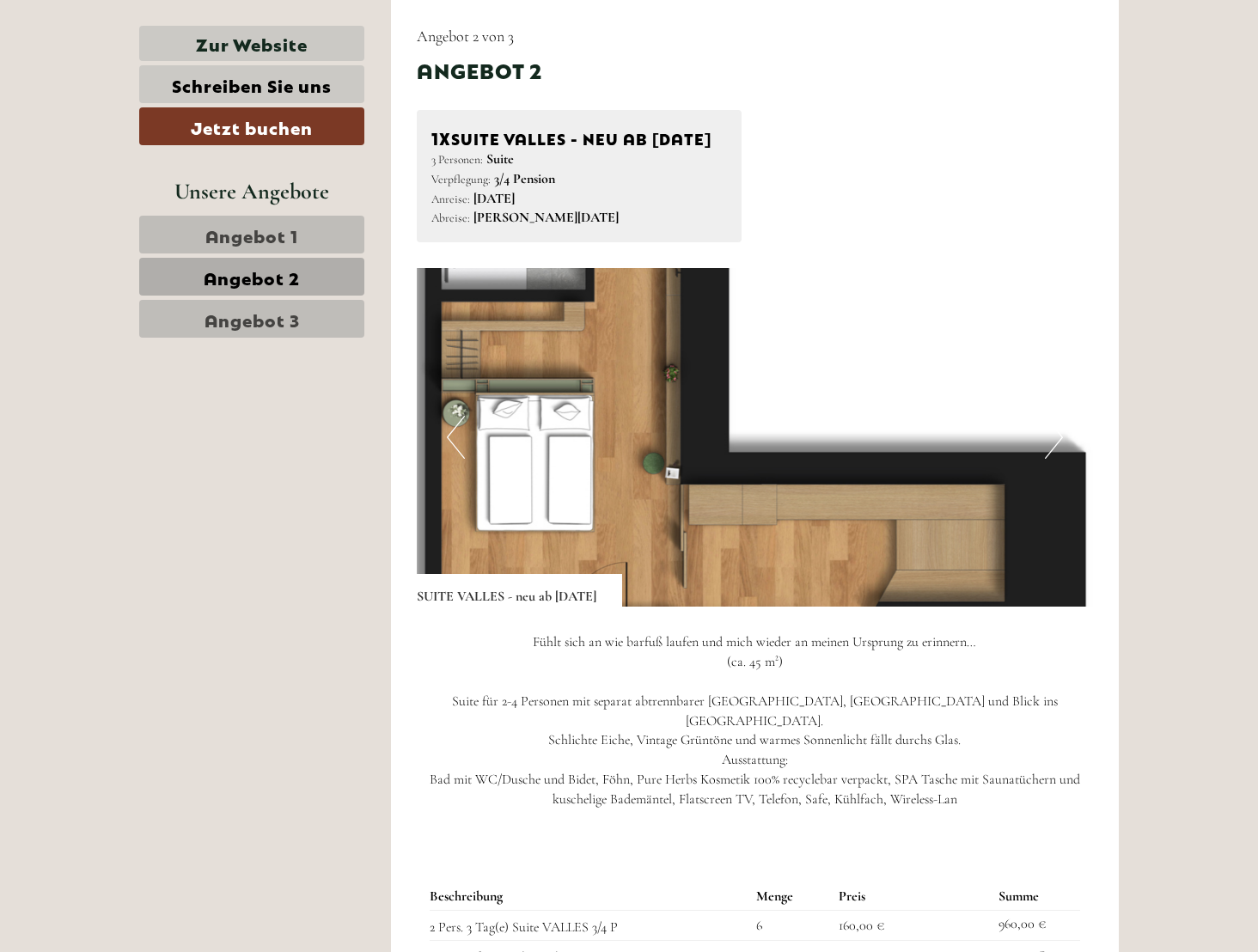
click at [1051, 456] on button "Next" at bounding box center [1054, 437] width 18 height 43
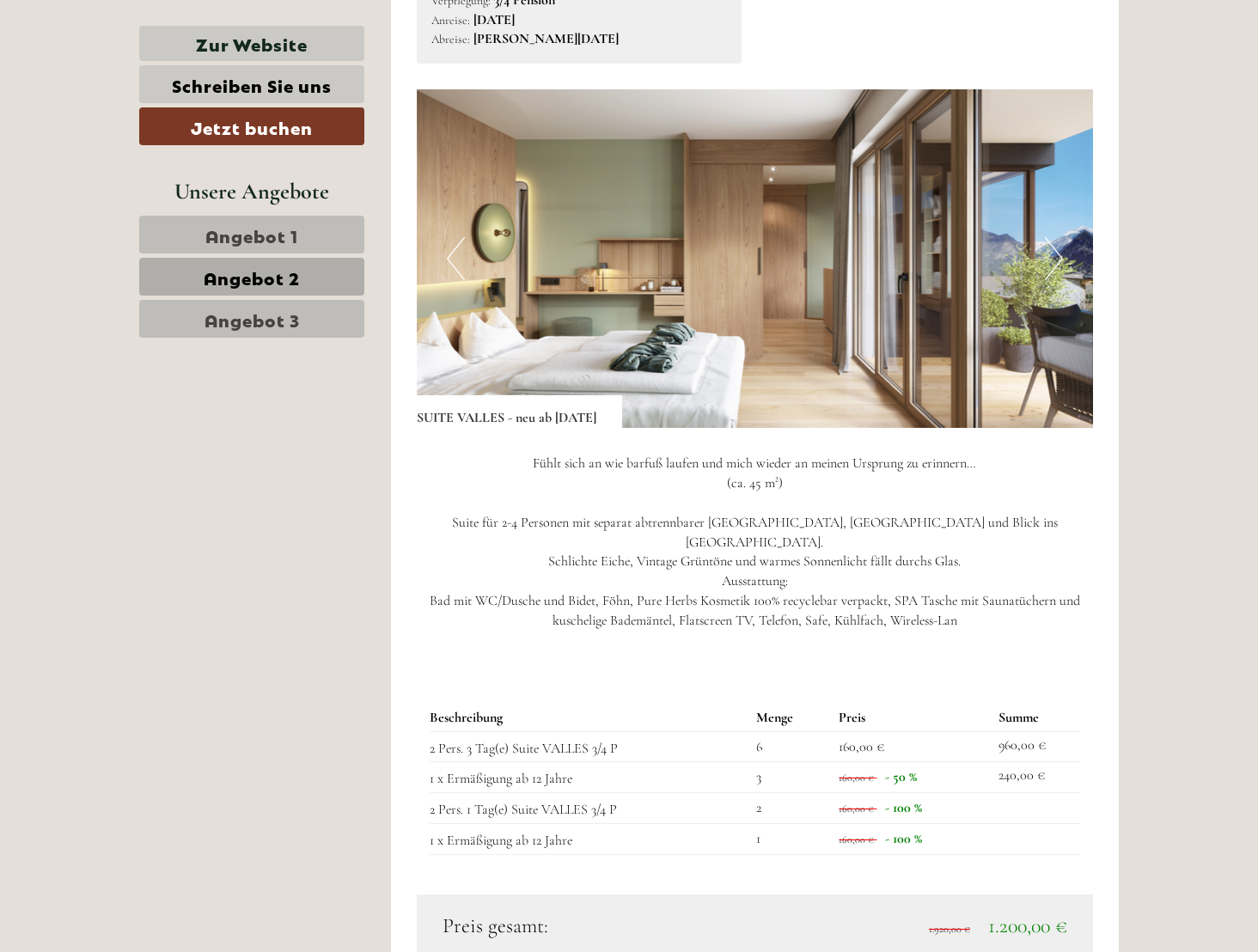
scroll to position [1152, 0]
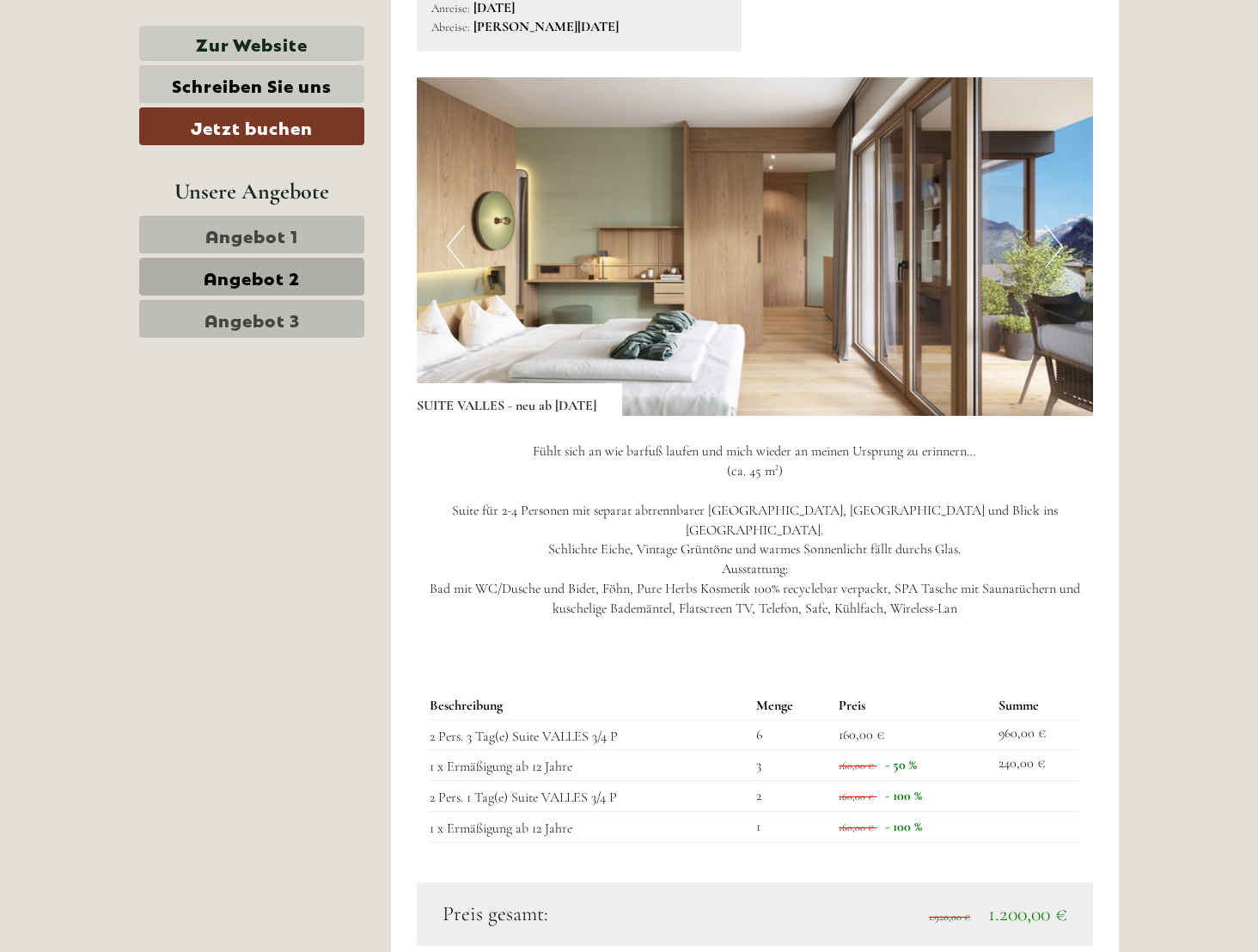
click at [286, 222] on span "Angebot 1" at bounding box center [252, 234] width 93 height 24
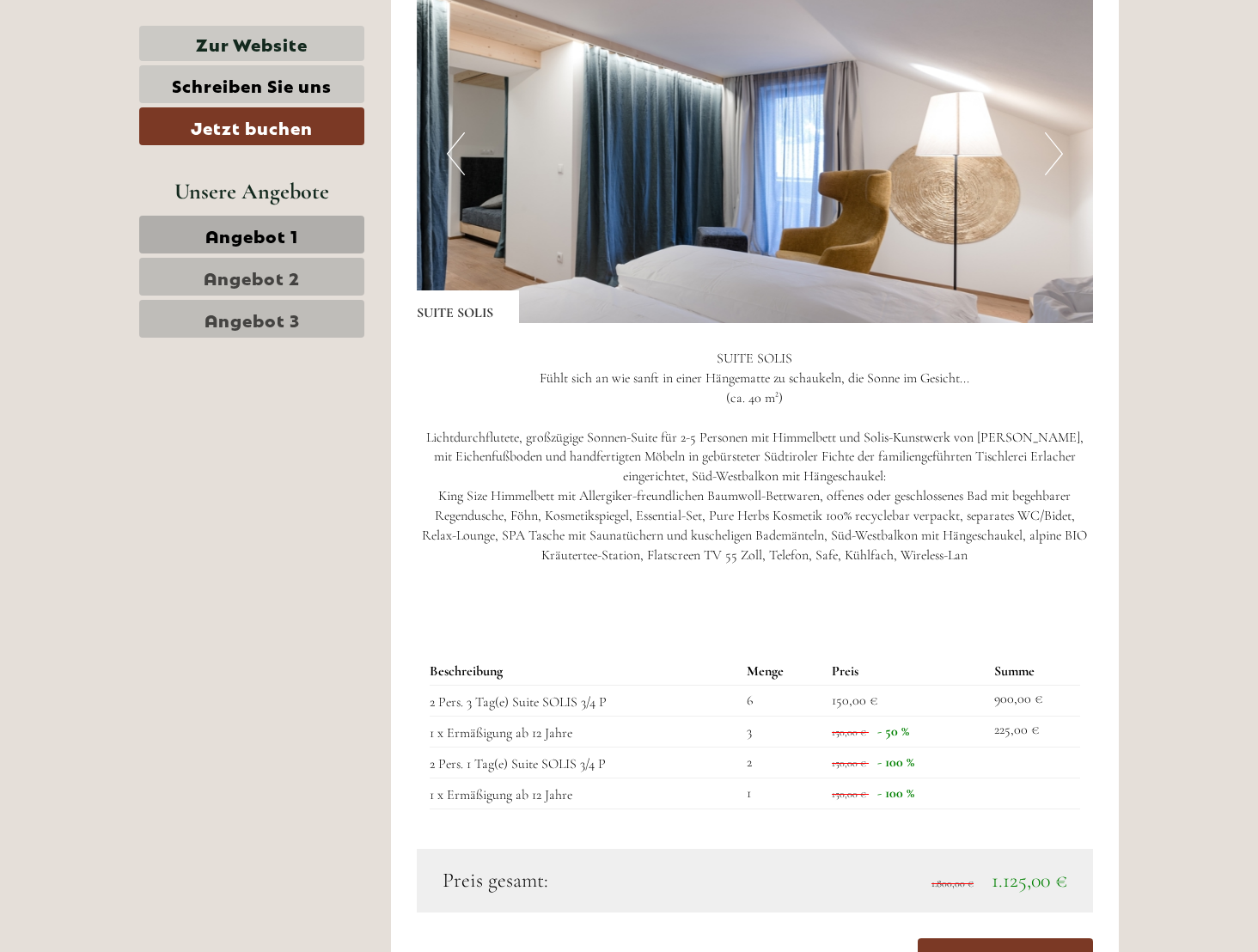
scroll to position [1247, 0]
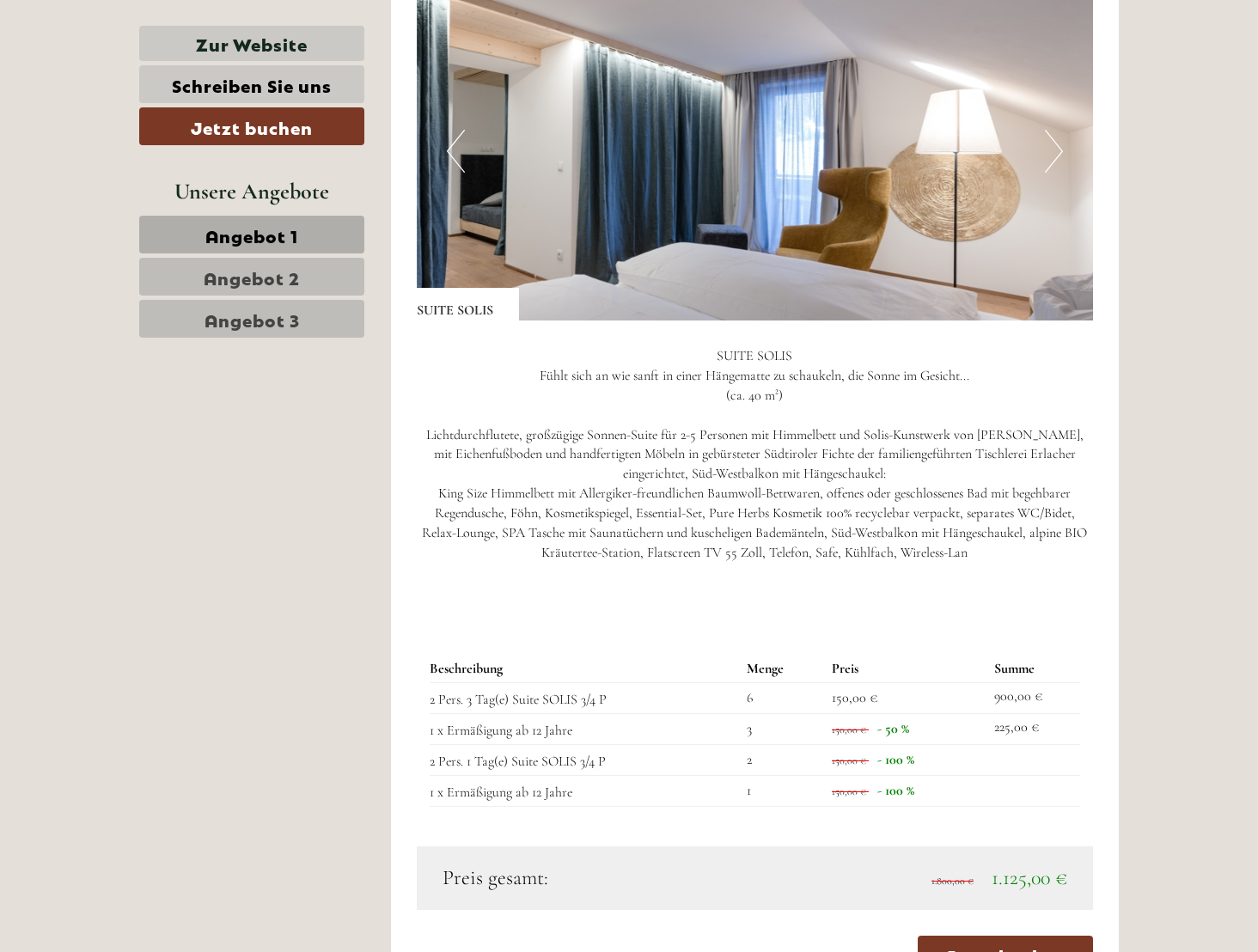
click at [323, 276] on link "Angebot 2" at bounding box center [252, 276] width 225 height 38
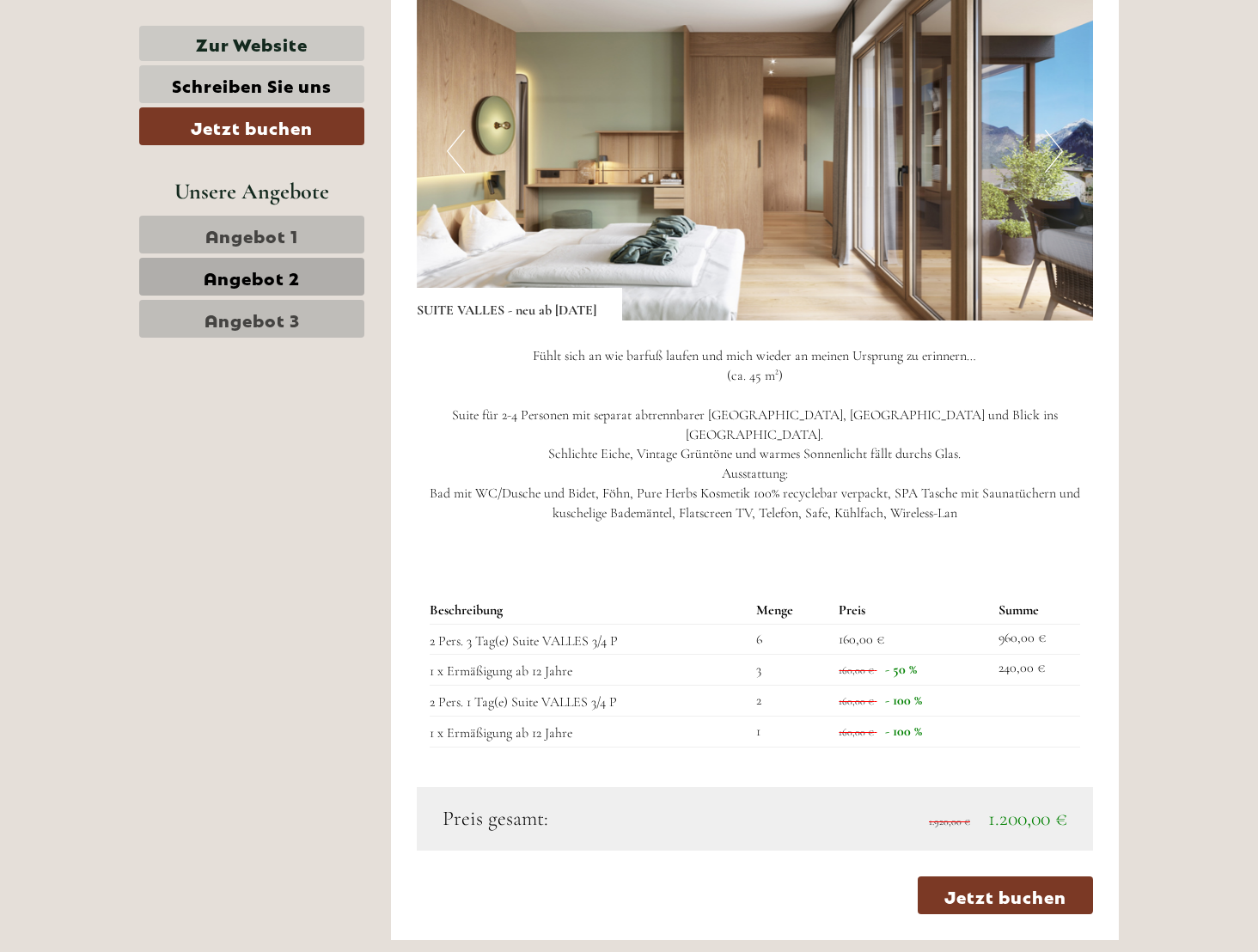
click at [300, 228] on link "Angebot 1" at bounding box center [252, 235] width 225 height 38
